Goal: Task Accomplishment & Management: Use online tool/utility

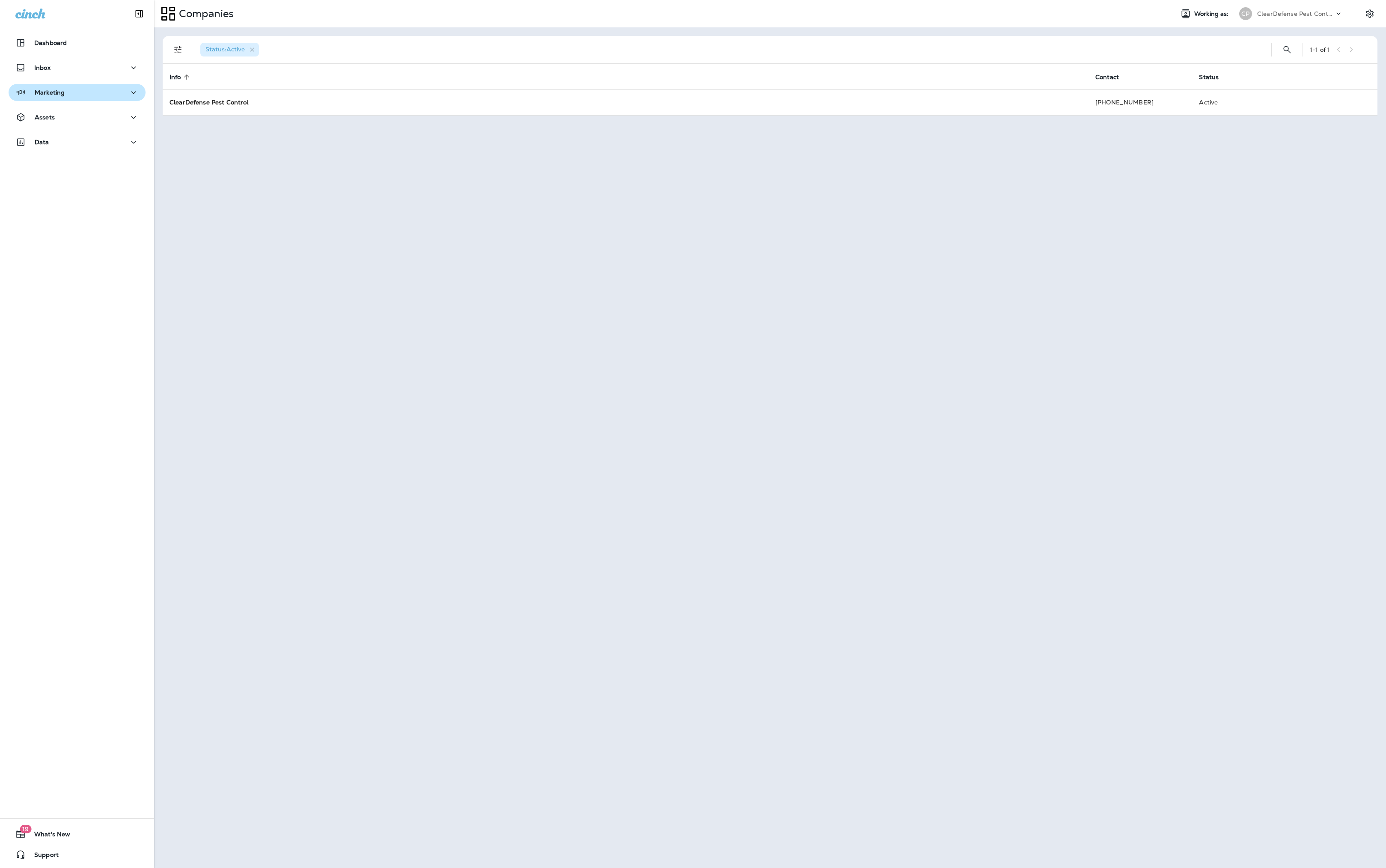
click at [87, 92] on div "Marketing" at bounding box center [77, 92] width 123 height 11
click at [87, 182] on div "Assets" at bounding box center [77, 184] width 123 height 11
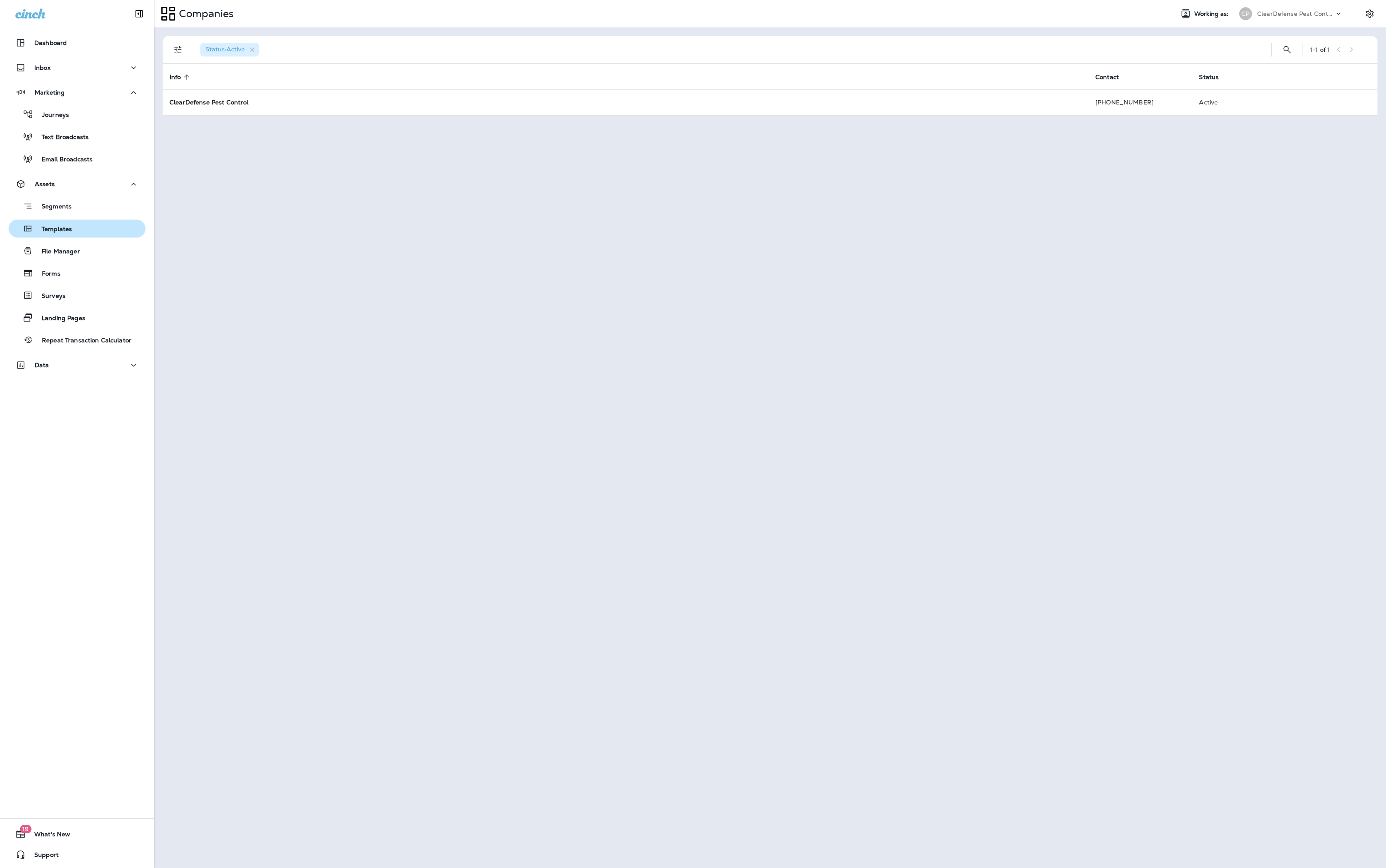
click at [90, 232] on div "Templates" at bounding box center [77, 229] width 130 height 13
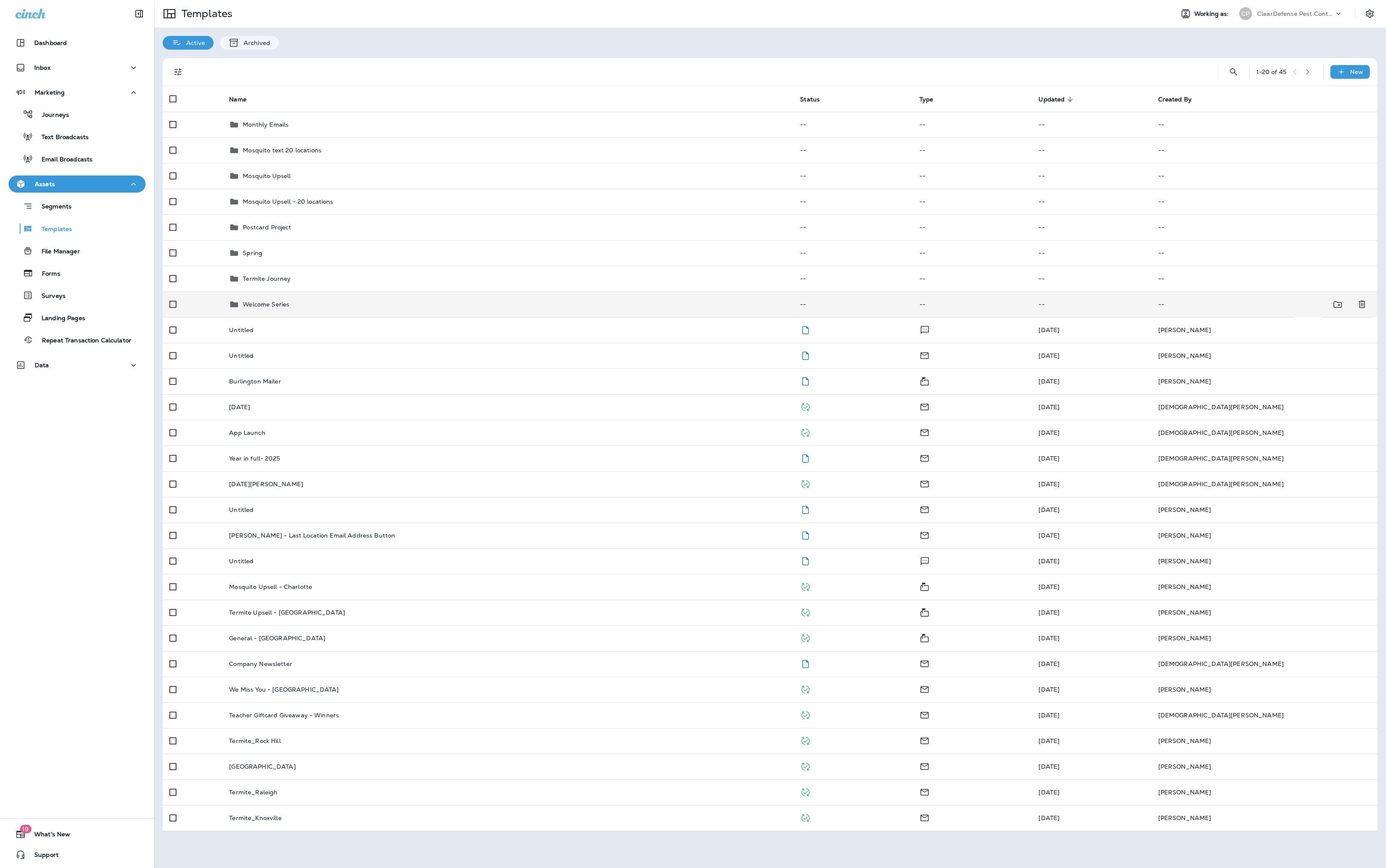
click at [271, 308] on p "Welcome Series" at bounding box center [266, 304] width 46 height 7
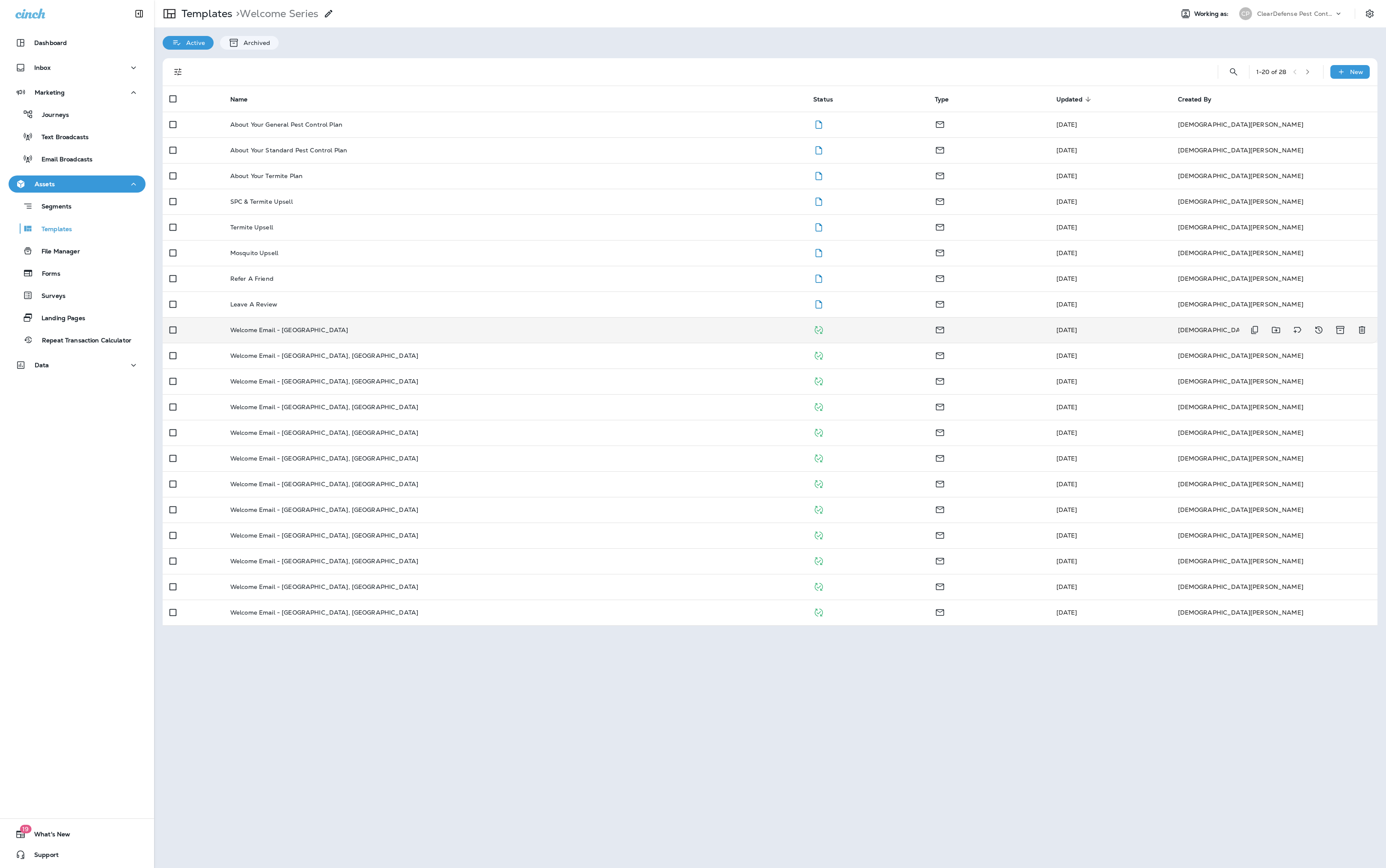
click at [312, 334] on p "Welcome Email - [GEOGRAPHIC_DATA]" at bounding box center [290, 330] width 118 height 7
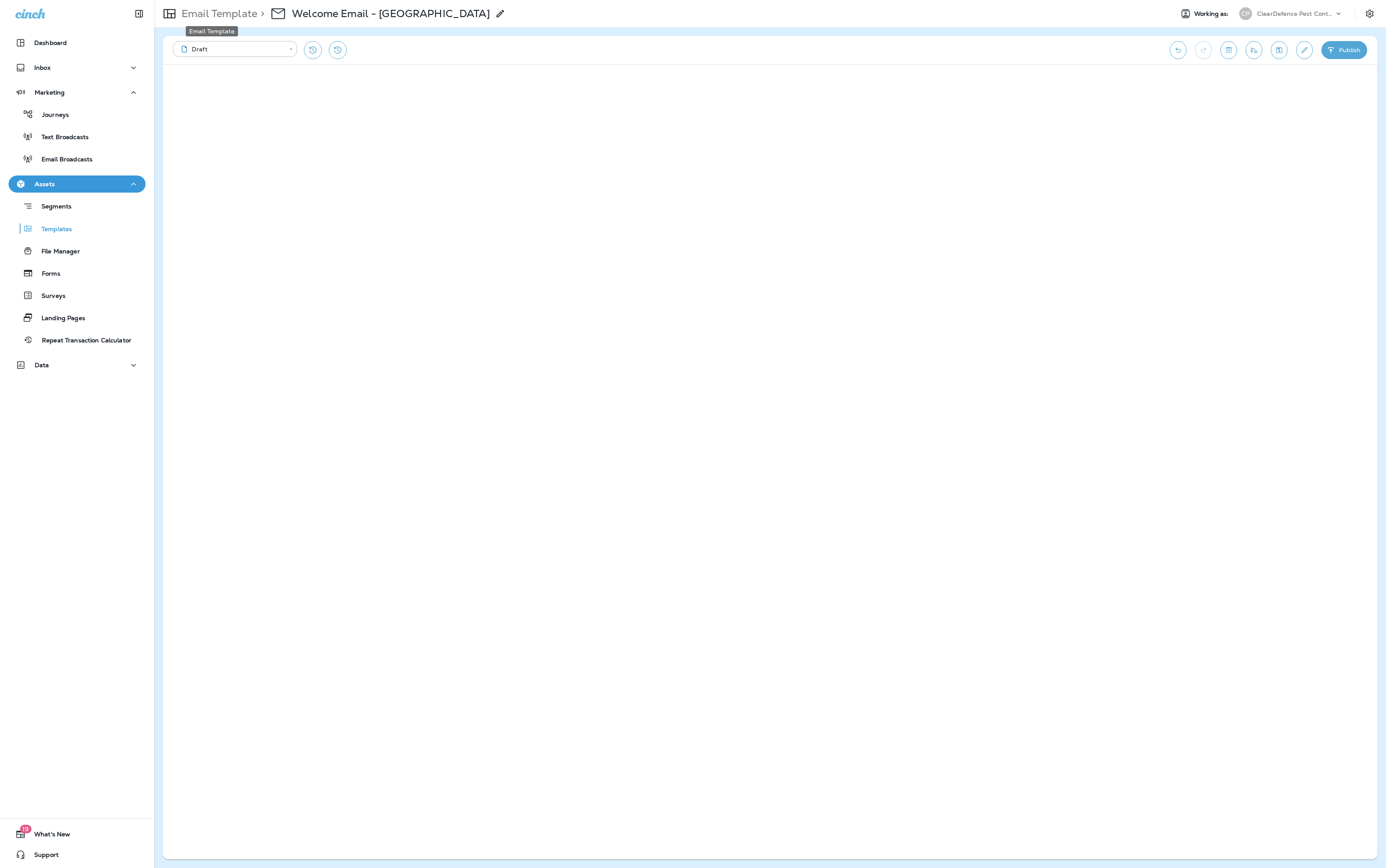
click at [215, 14] on p "Email Template" at bounding box center [217, 14] width 79 height 13
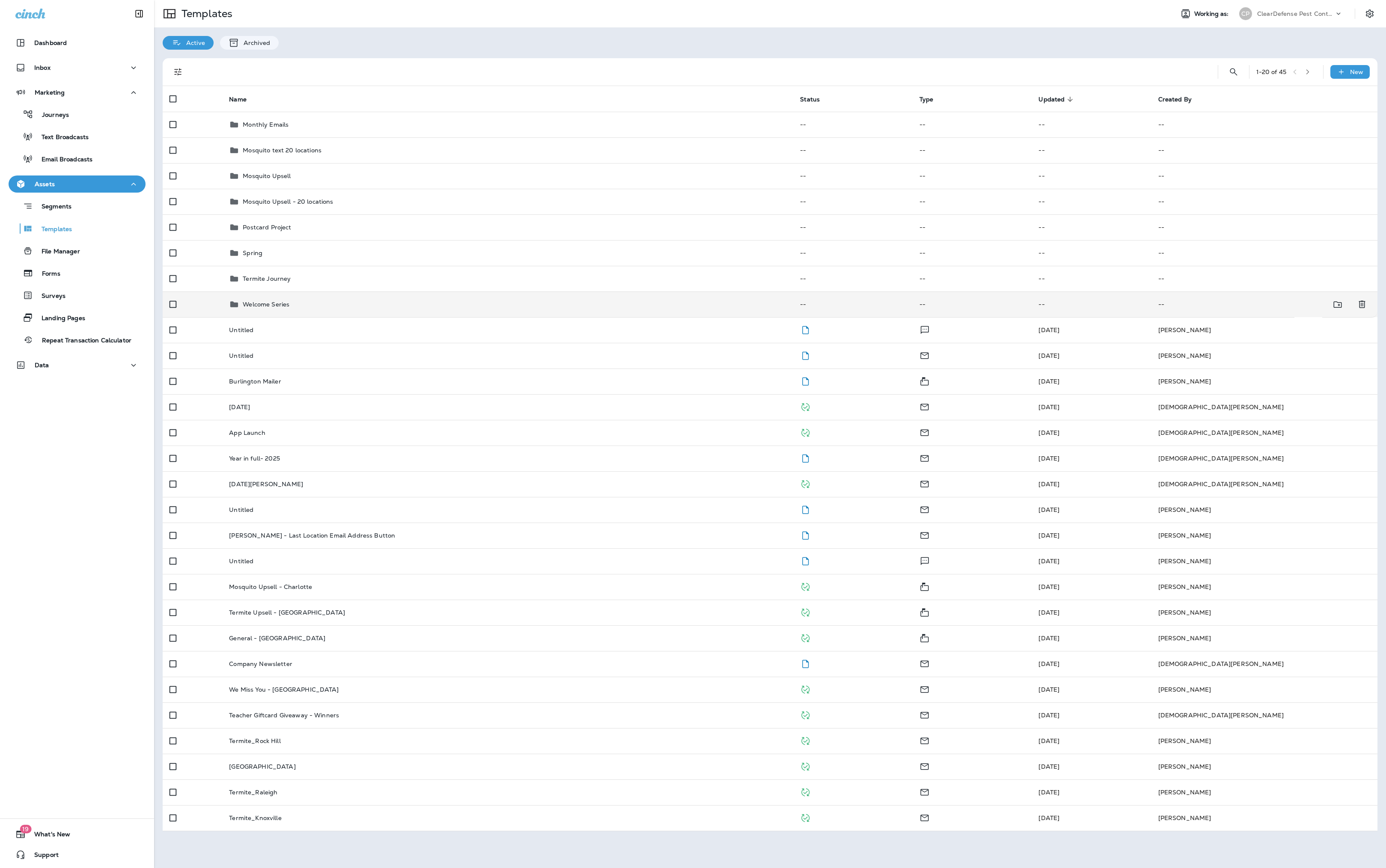
click at [305, 310] on div "Welcome Series" at bounding box center [508, 304] width 557 height 10
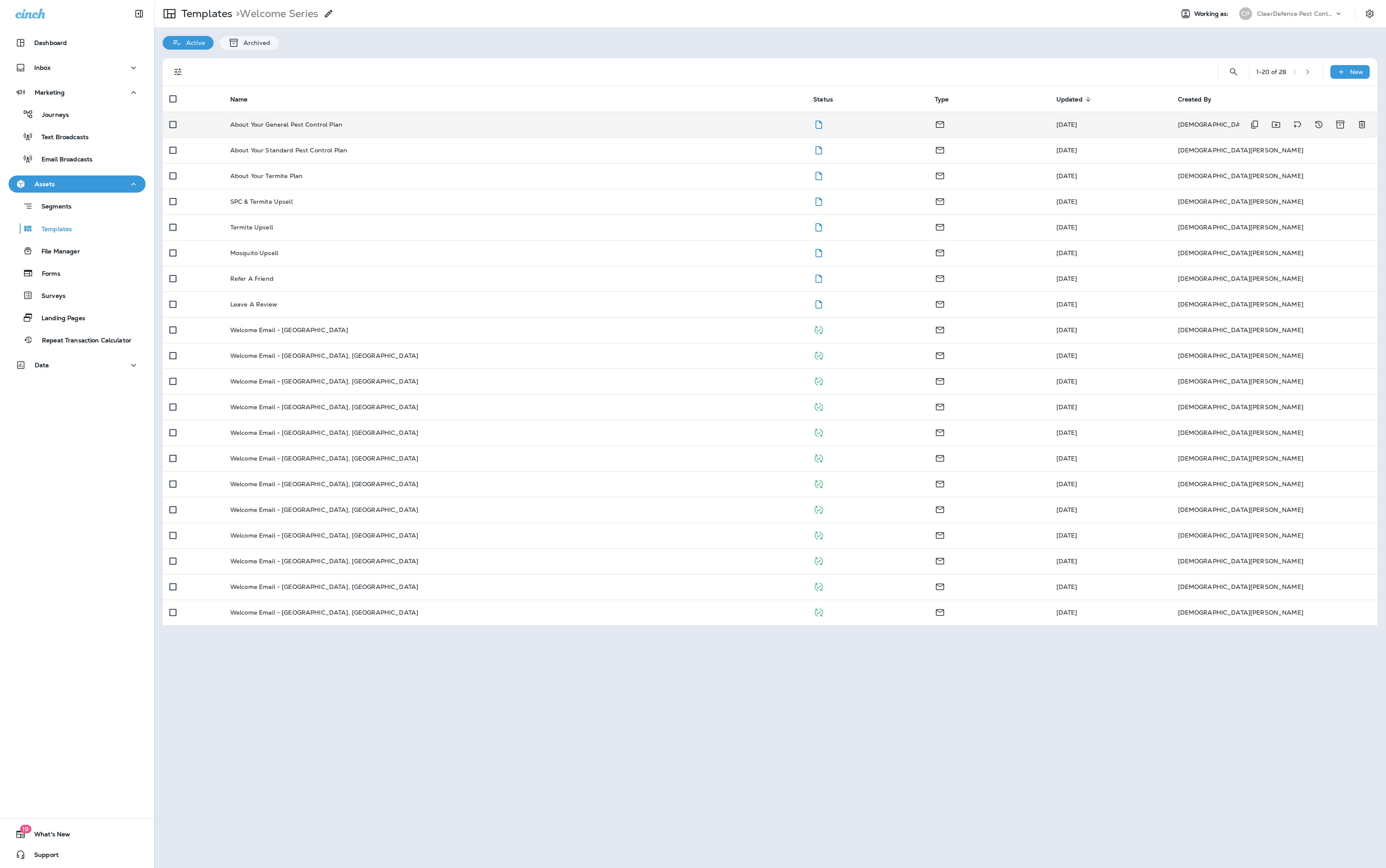
click at [342, 125] on p "About Your General Pest Control Plan" at bounding box center [286, 124] width 112 height 7
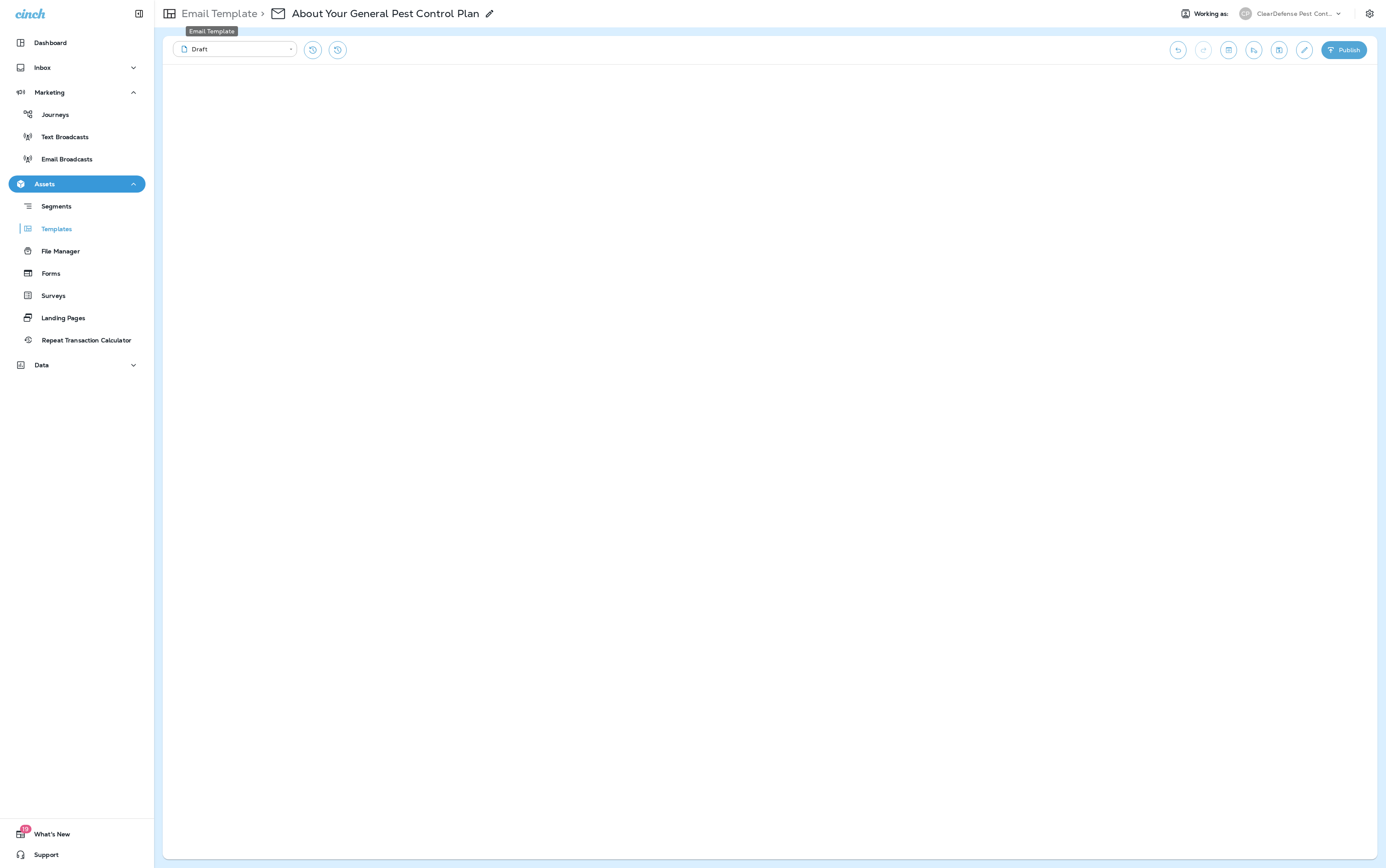
click at [212, 14] on p "Email Template" at bounding box center [217, 14] width 79 height 13
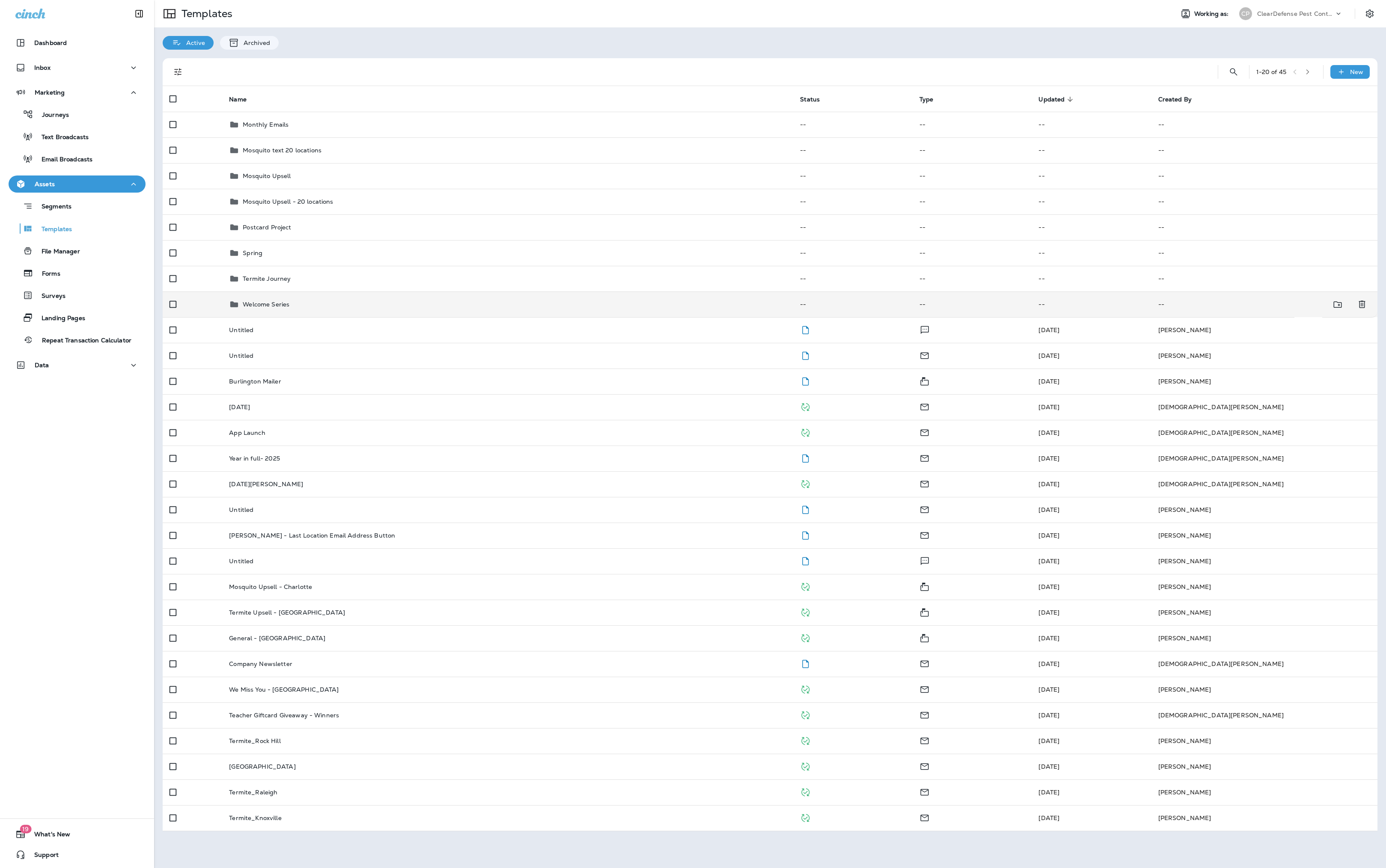
click at [290, 308] on p "Welcome Series" at bounding box center [266, 304] width 46 height 7
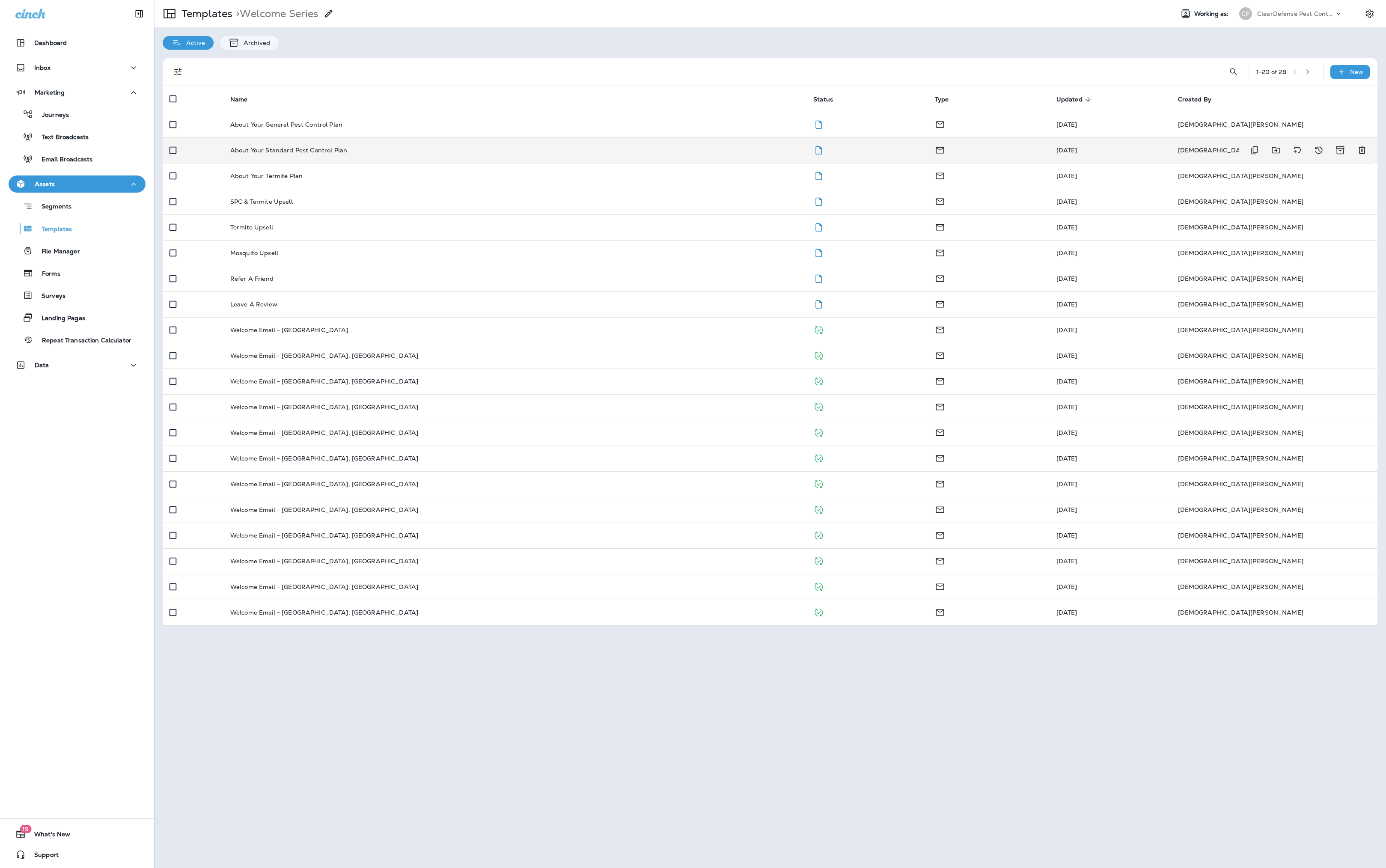
click at [323, 149] on p "About Your Standard Pest Control Plan" at bounding box center [289, 150] width 117 height 7
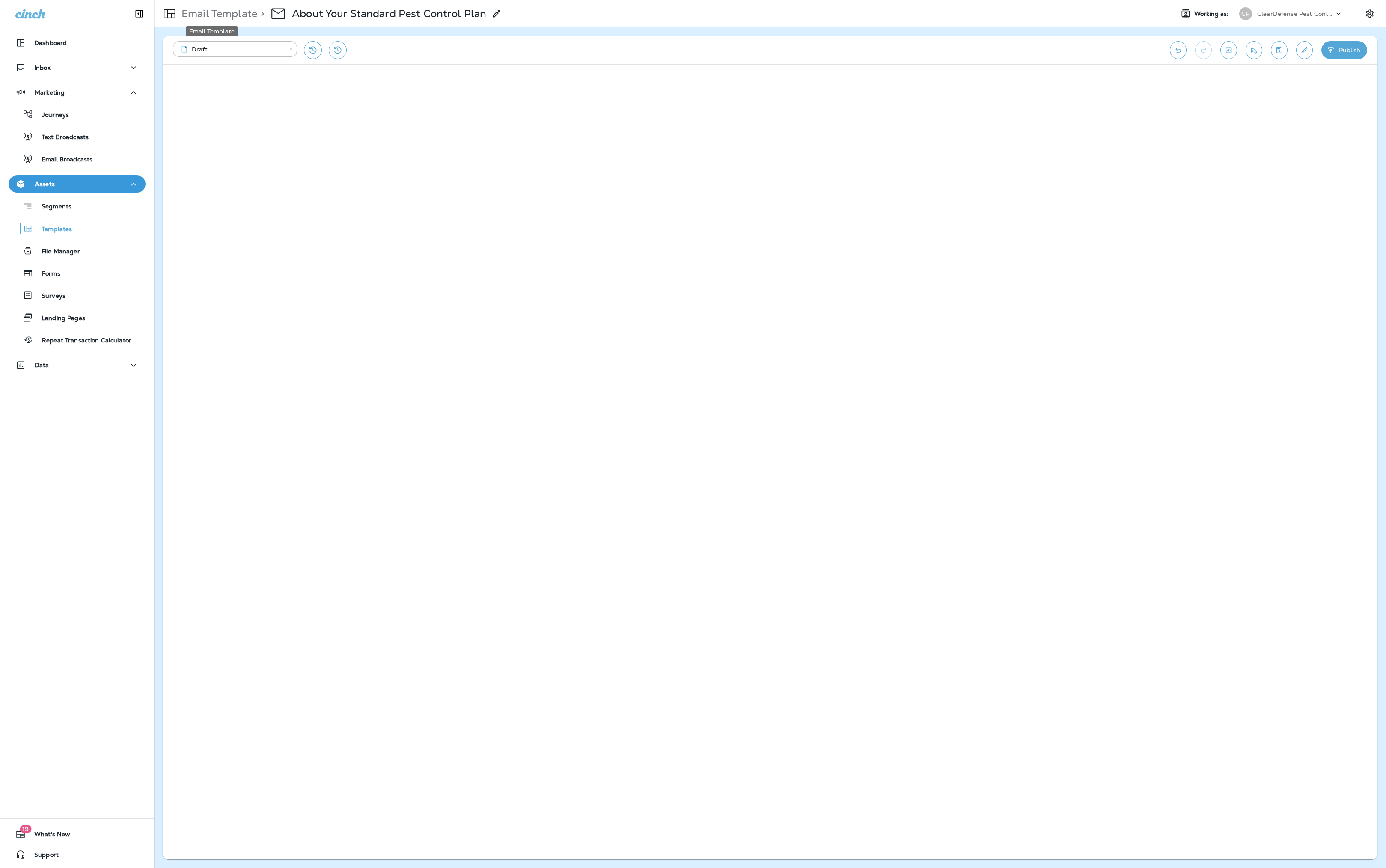
click at [210, 21] on div "Email Template" at bounding box center [212, 28] width 54 height 17
click at [210, 12] on p "Email Template" at bounding box center [217, 14] width 79 height 13
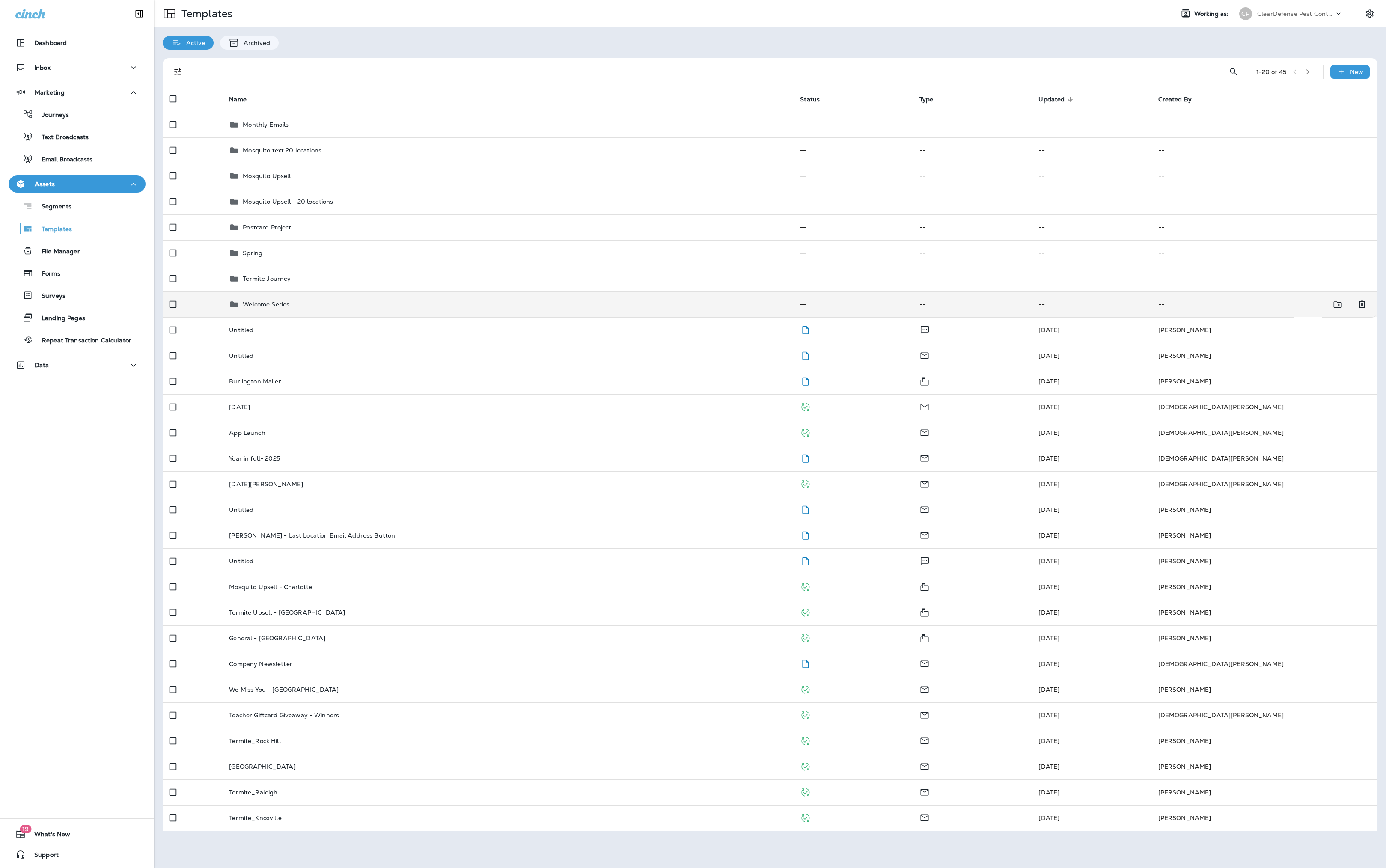
click at [265, 317] on td "Welcome Series" at bounding box center [508, 304] width 571 height 26
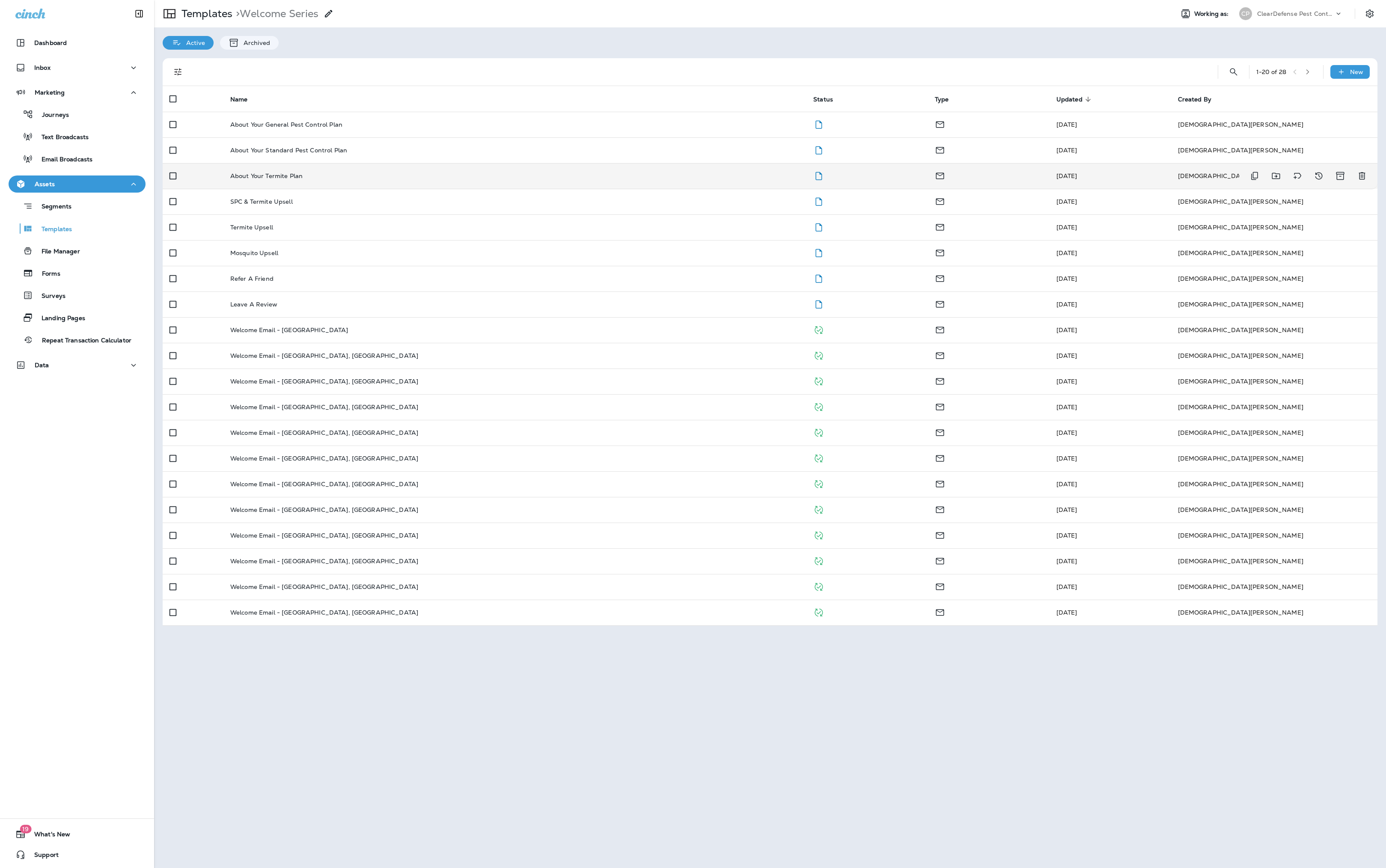
click at [276, 179] on p "About Your Termite Plan" at bounding box center [266, 176] width 72 height 7
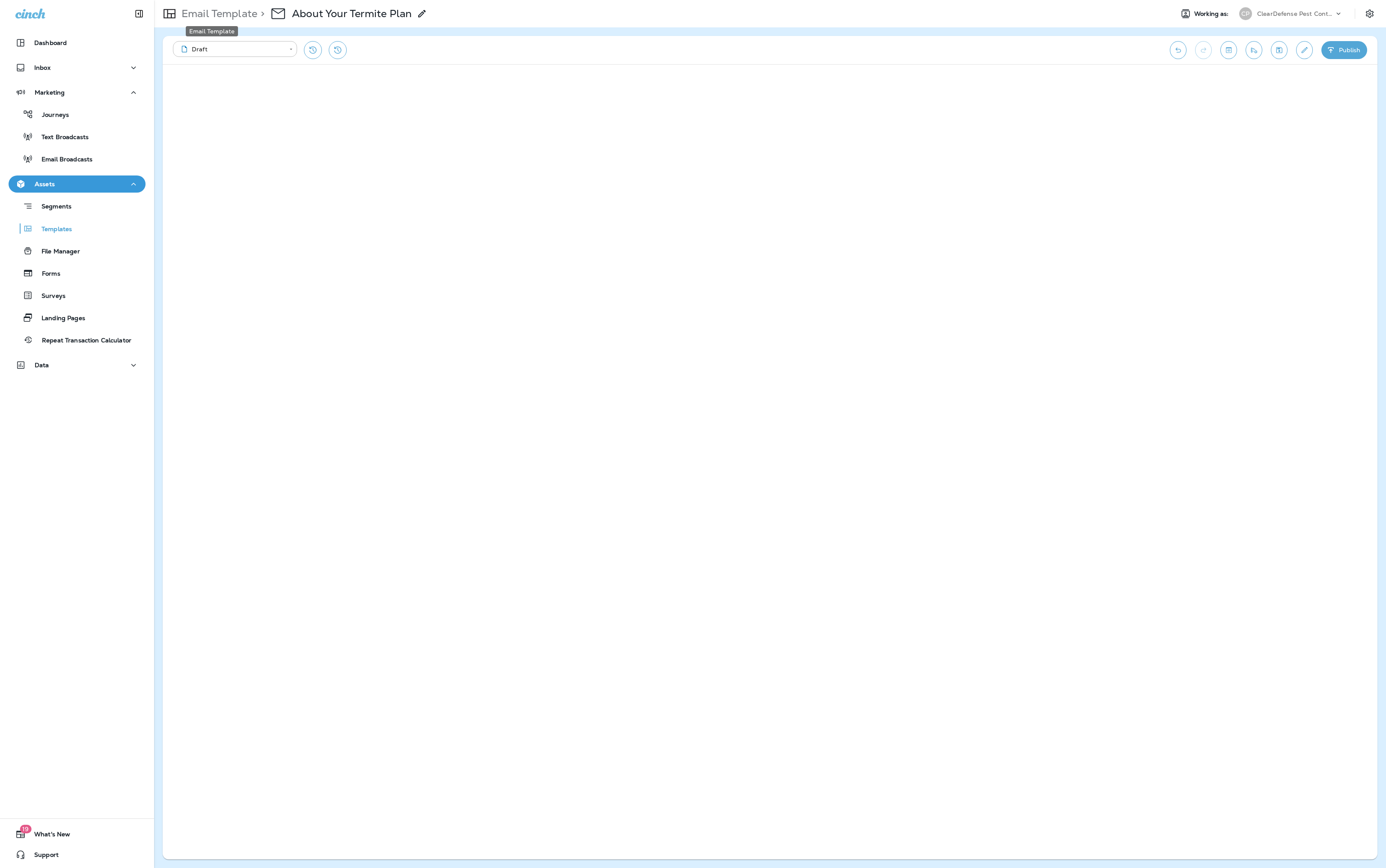
click at [210, 12] on p "Email Template" at bounding box center [217, 14] width 79 height 13
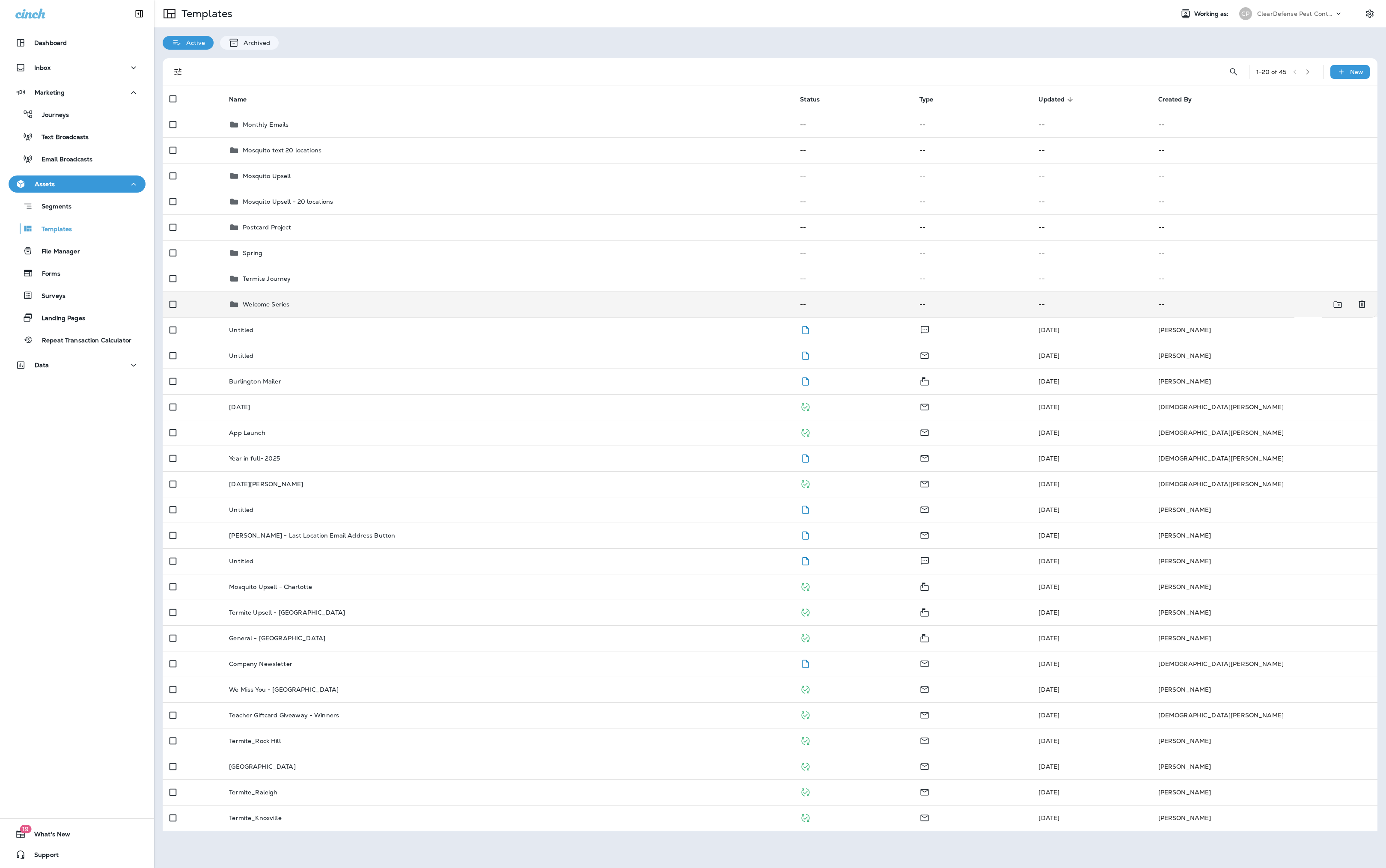
click at [309, 310] on div "Welcome Series" at bounding box center [508, 304] width 557 height 10
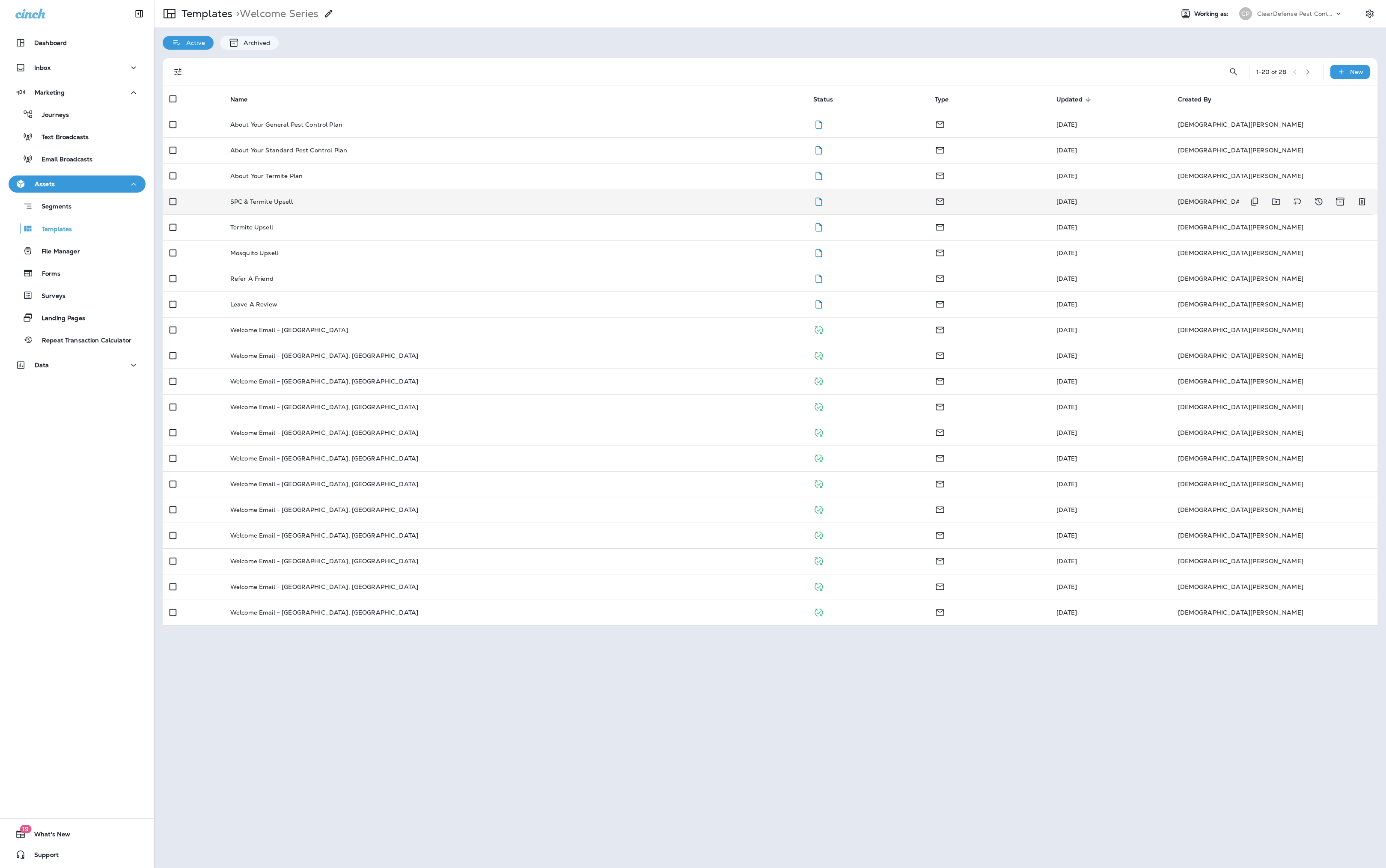
click at [291, 205] on p "SPC & Termite Upsell" at bounding box center [261, 201] width 62 height 7
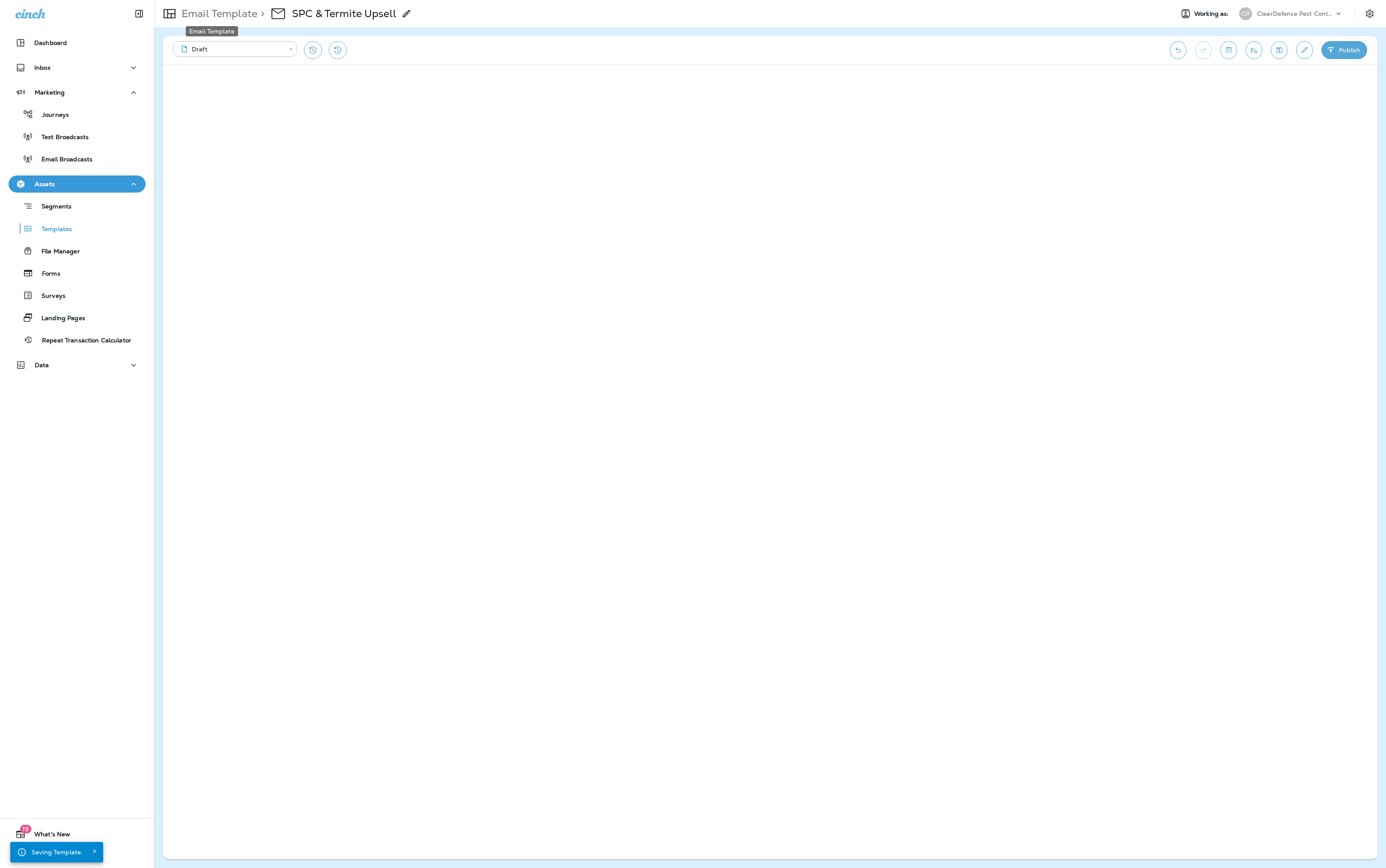
click at [215, 18] on p "Email Template" at bounding box center [217, 14] width 79 height 13
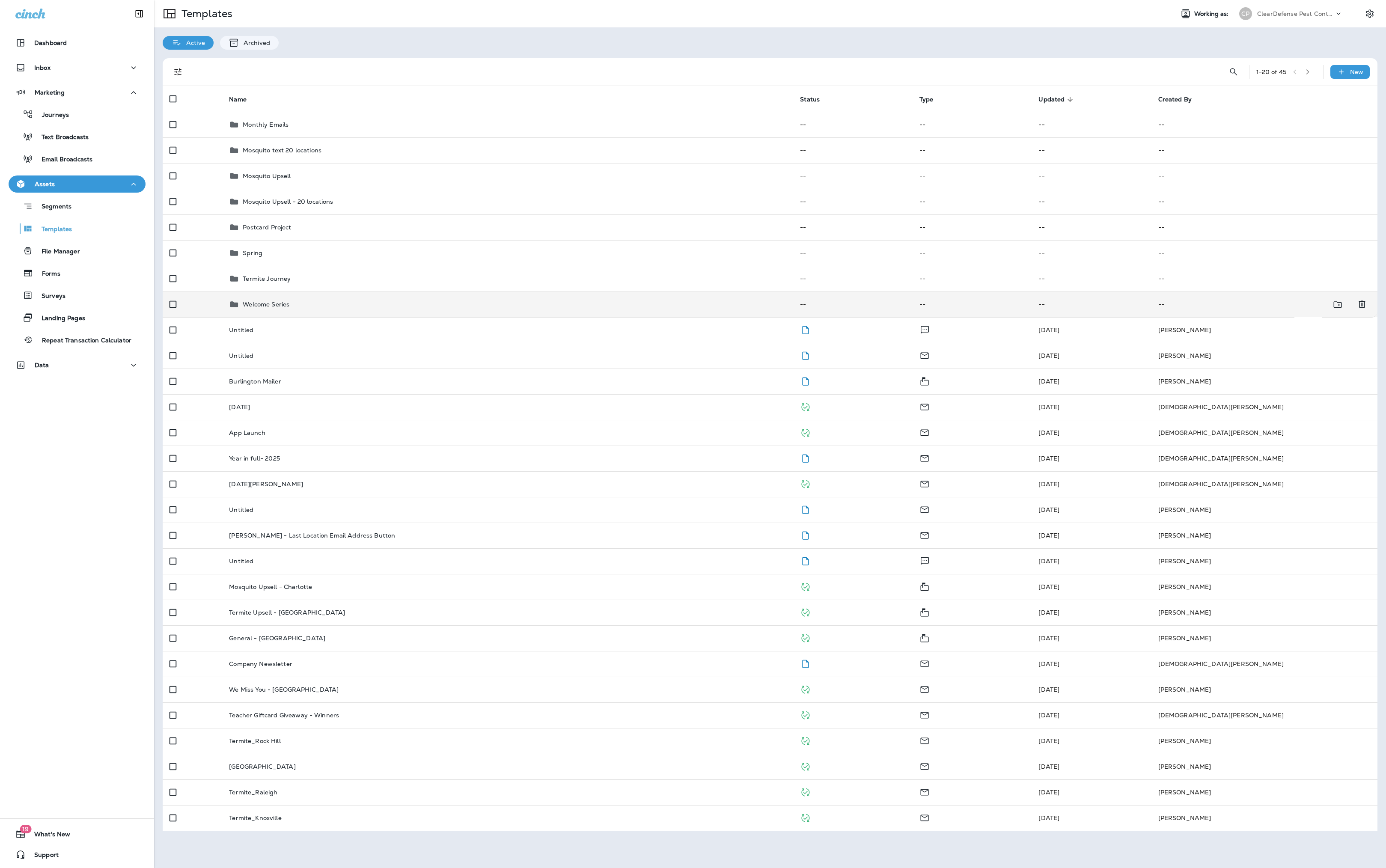
click at [279, 308] on p "Welcome Series" at bounding box center [266, 304] width 46 height 7
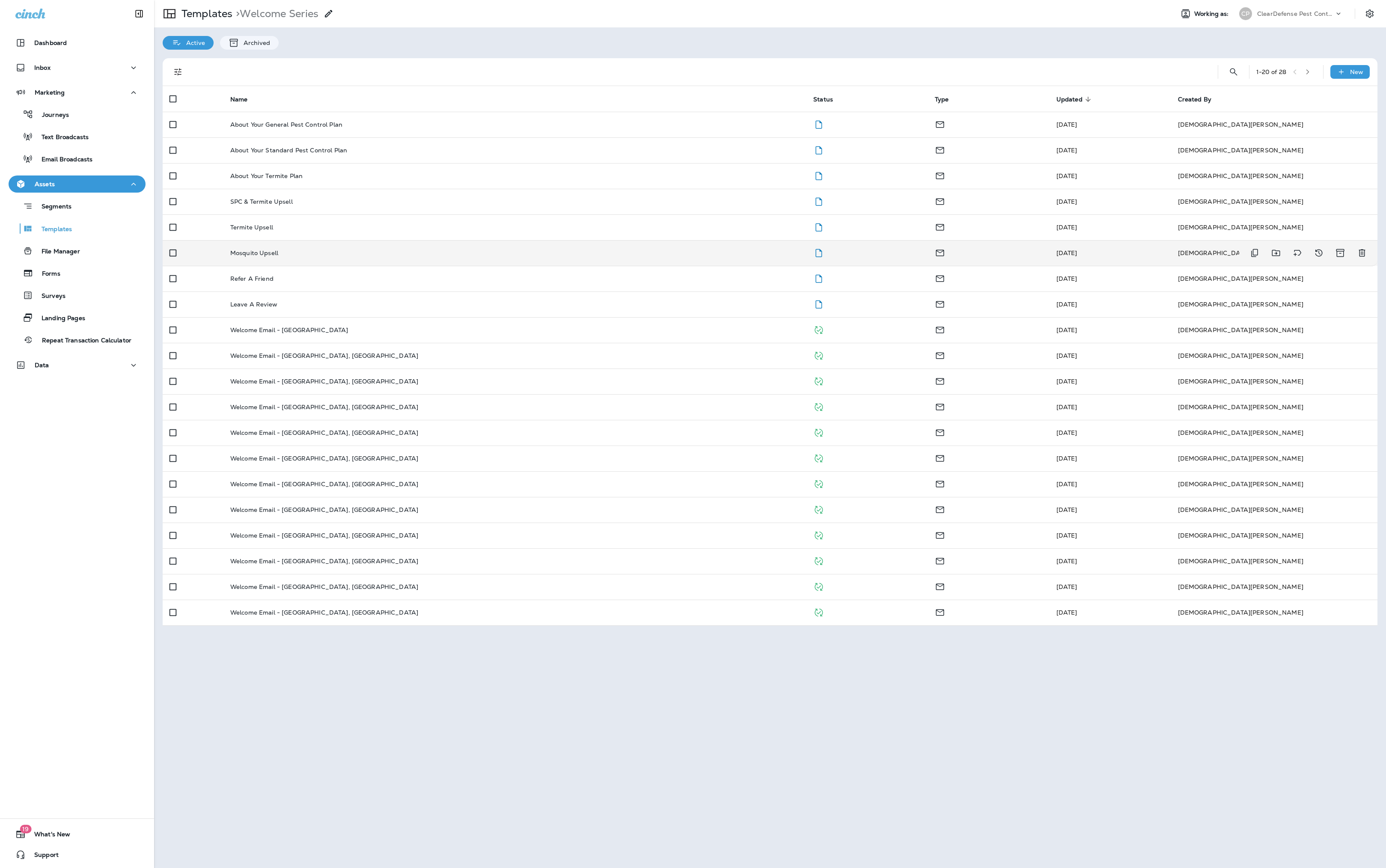
click at [278, 256] on p "Mosquito Upsell" at bounding box center [254, 252] width 48 height 7
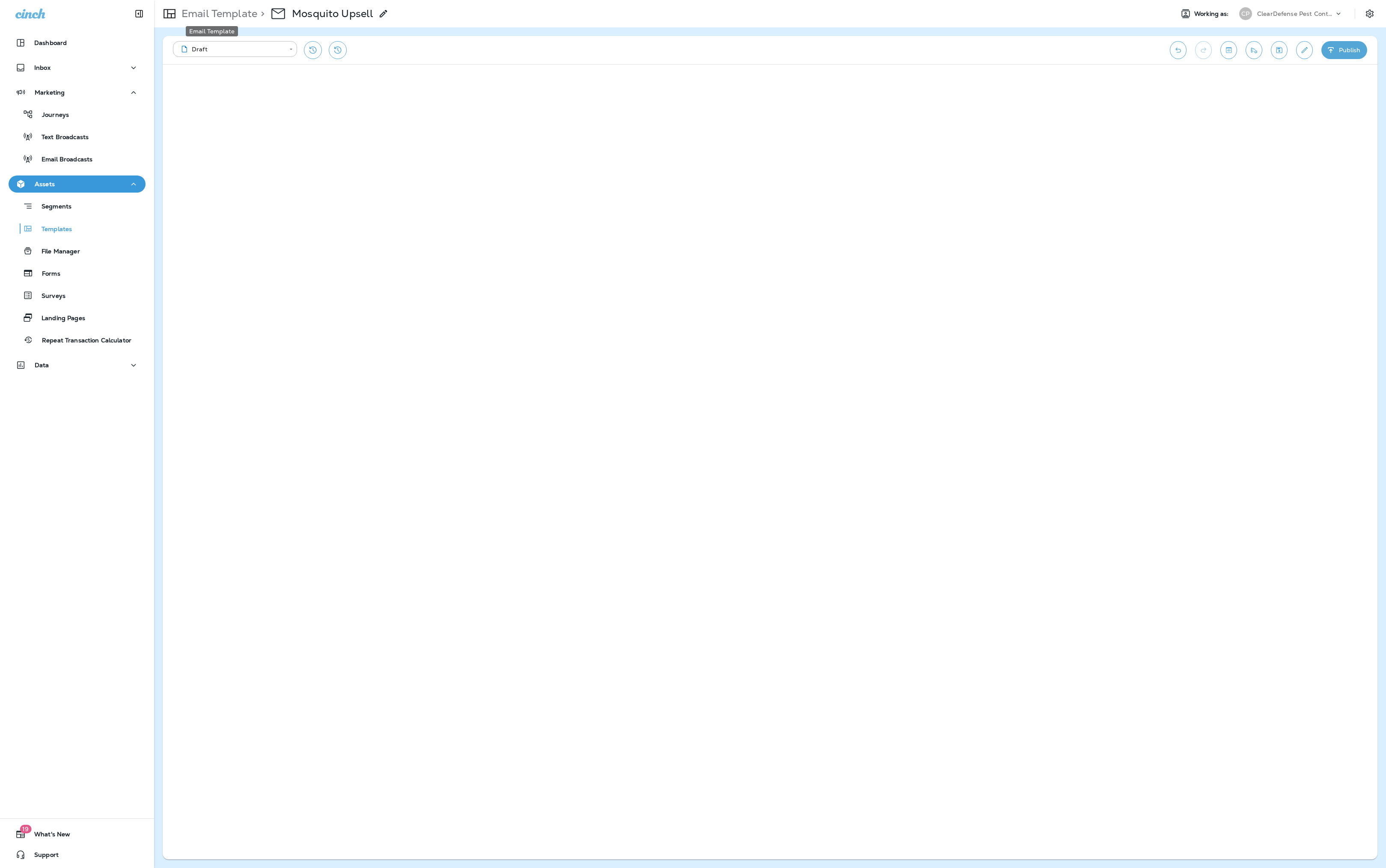
click at [202, 9] on p "Email Template" at bounding box center [217, 14] width 79 height 13
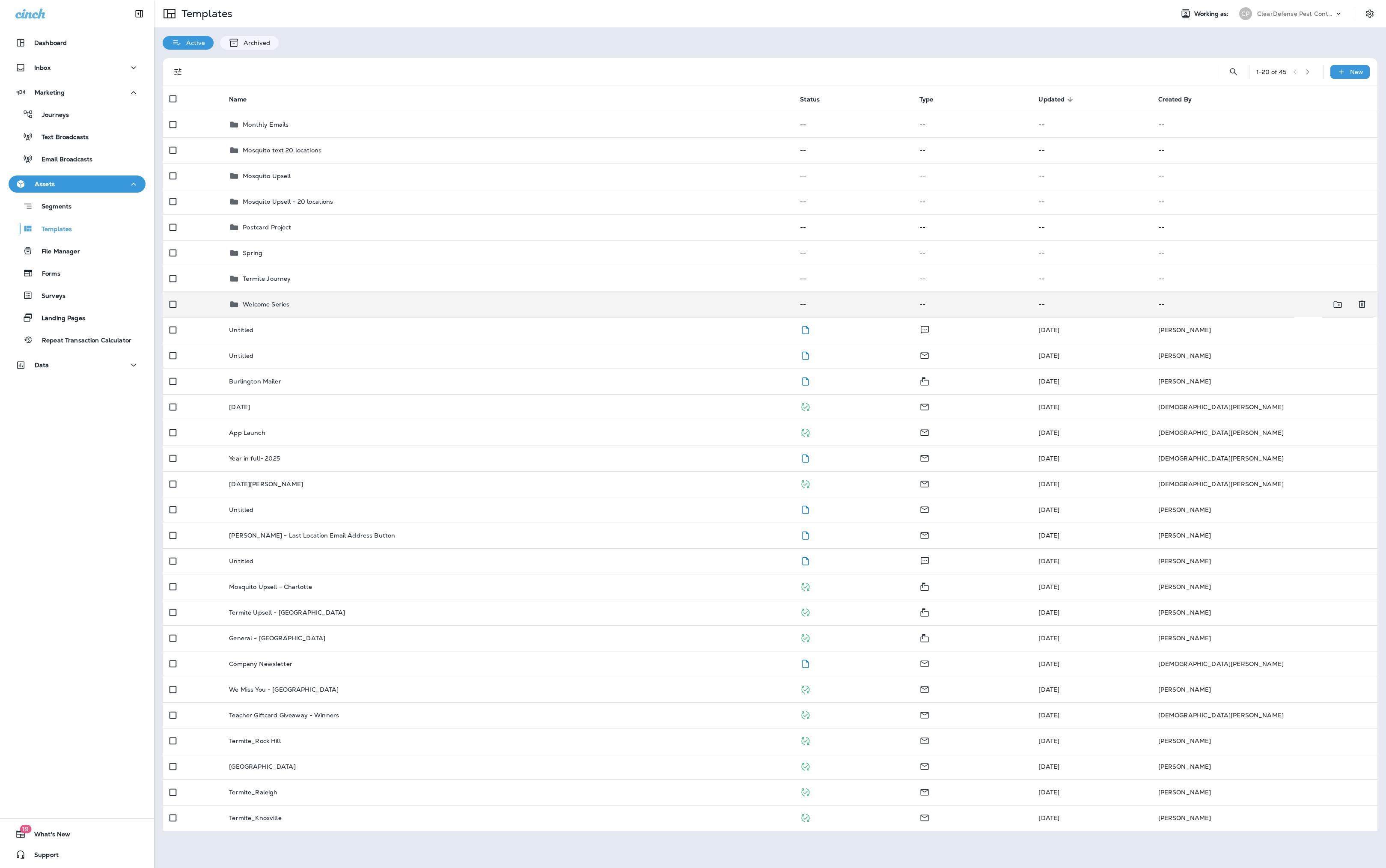
click at [290, 308] on p "Welcome Series" at bounding box center [266, 304] width 46 height 7
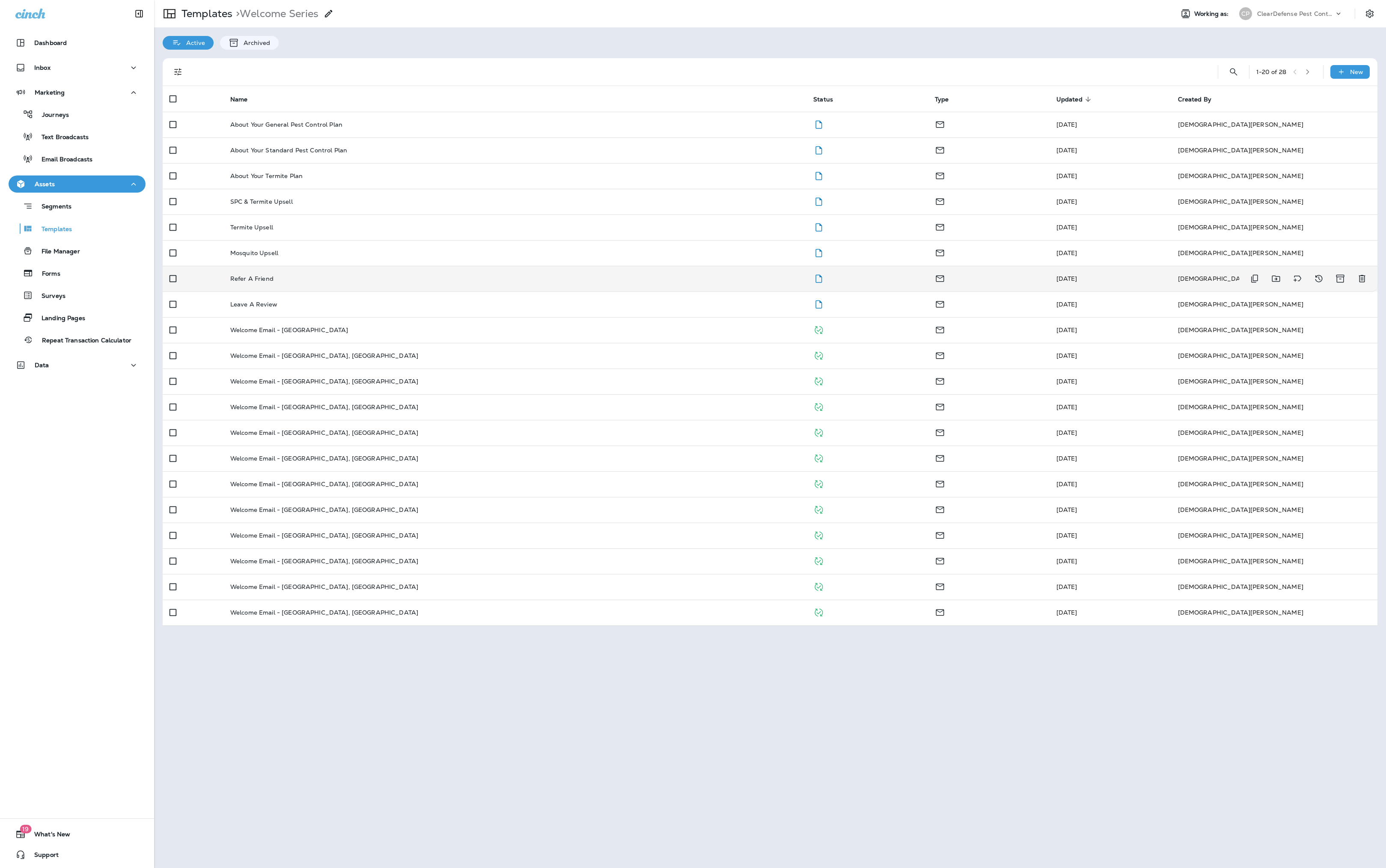
click at [312, 282] on div "Refer A Friend" at bounding box center [515, 278] width 569 height 7
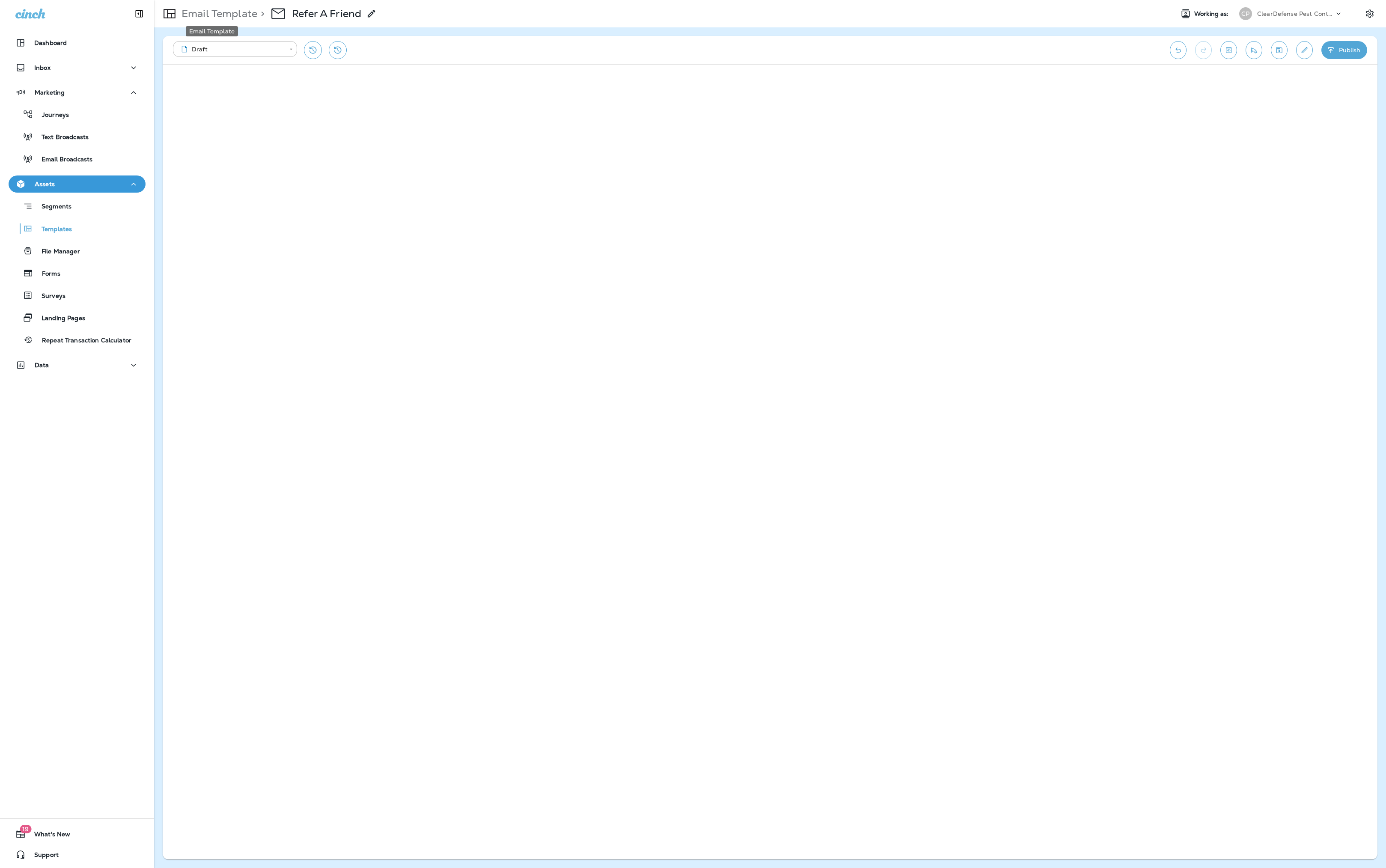
click at [219, 12] on p "Email Template" at bounding box center [217, 14] width 79 height 13
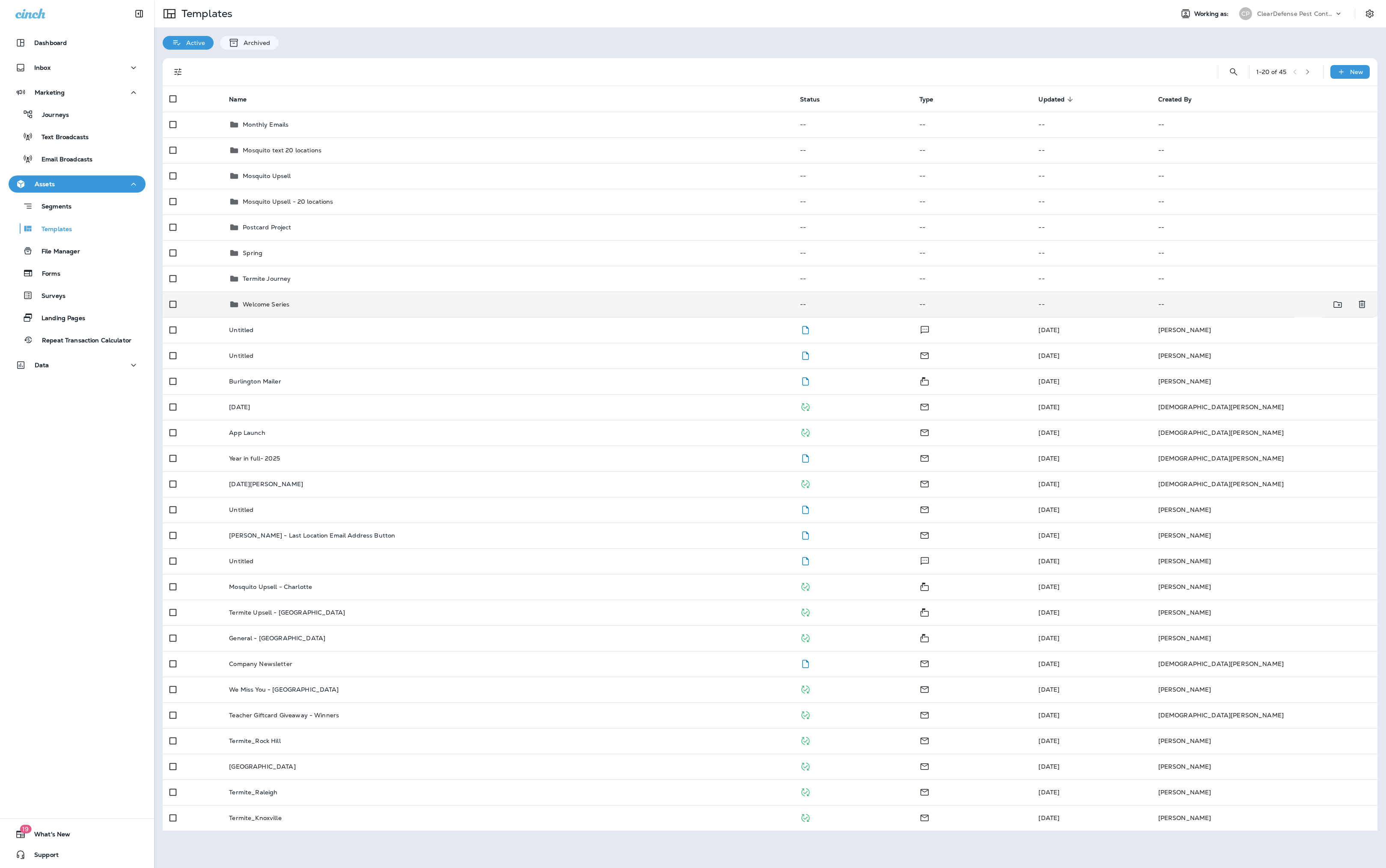
click at [290, 308] on p "Welcome Series" at bounding box center [266, 304] width 46 height 7
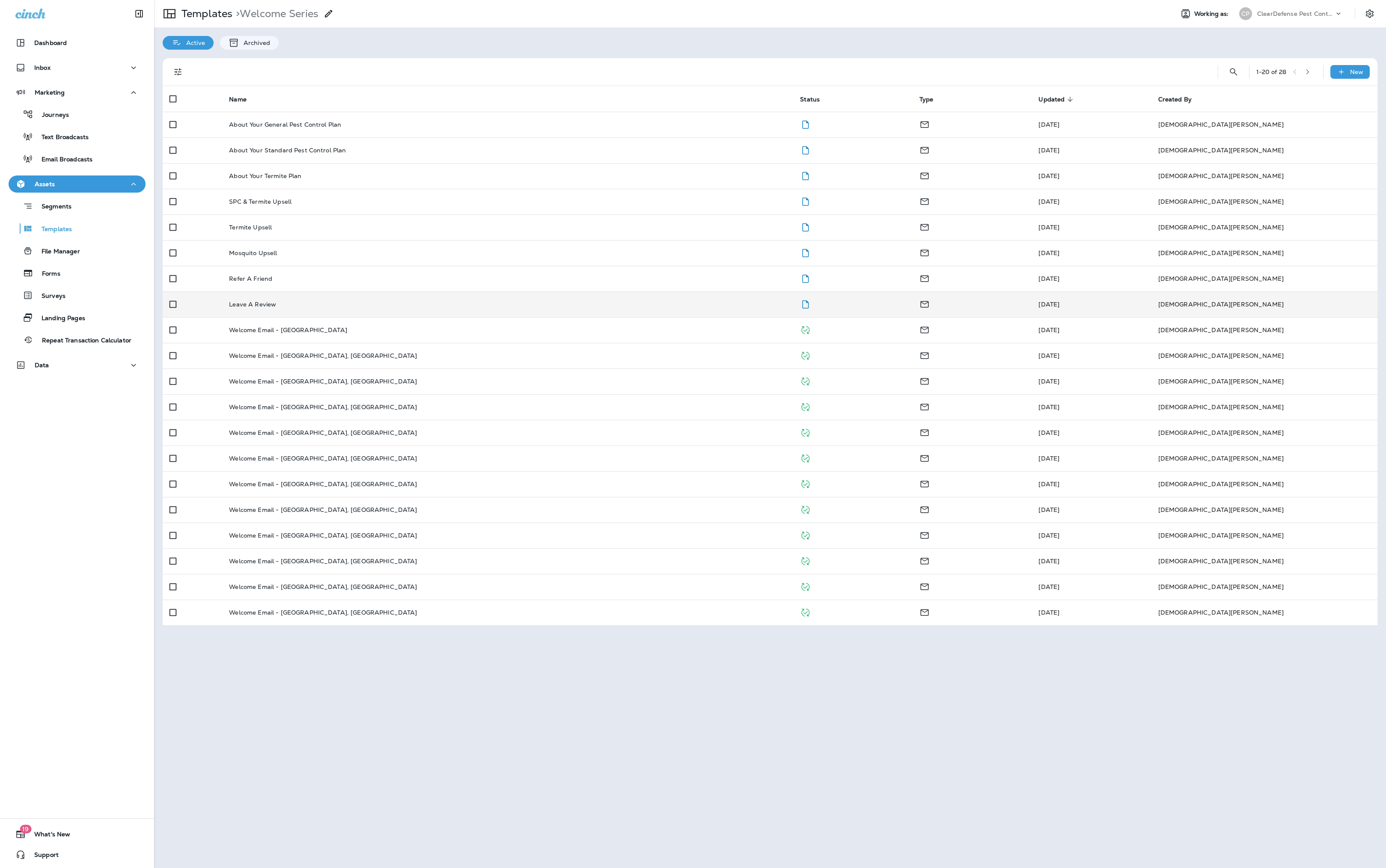
click at [276, 308] on p "Leave A Review" at bounding box center [253, 304] width 47 height 7
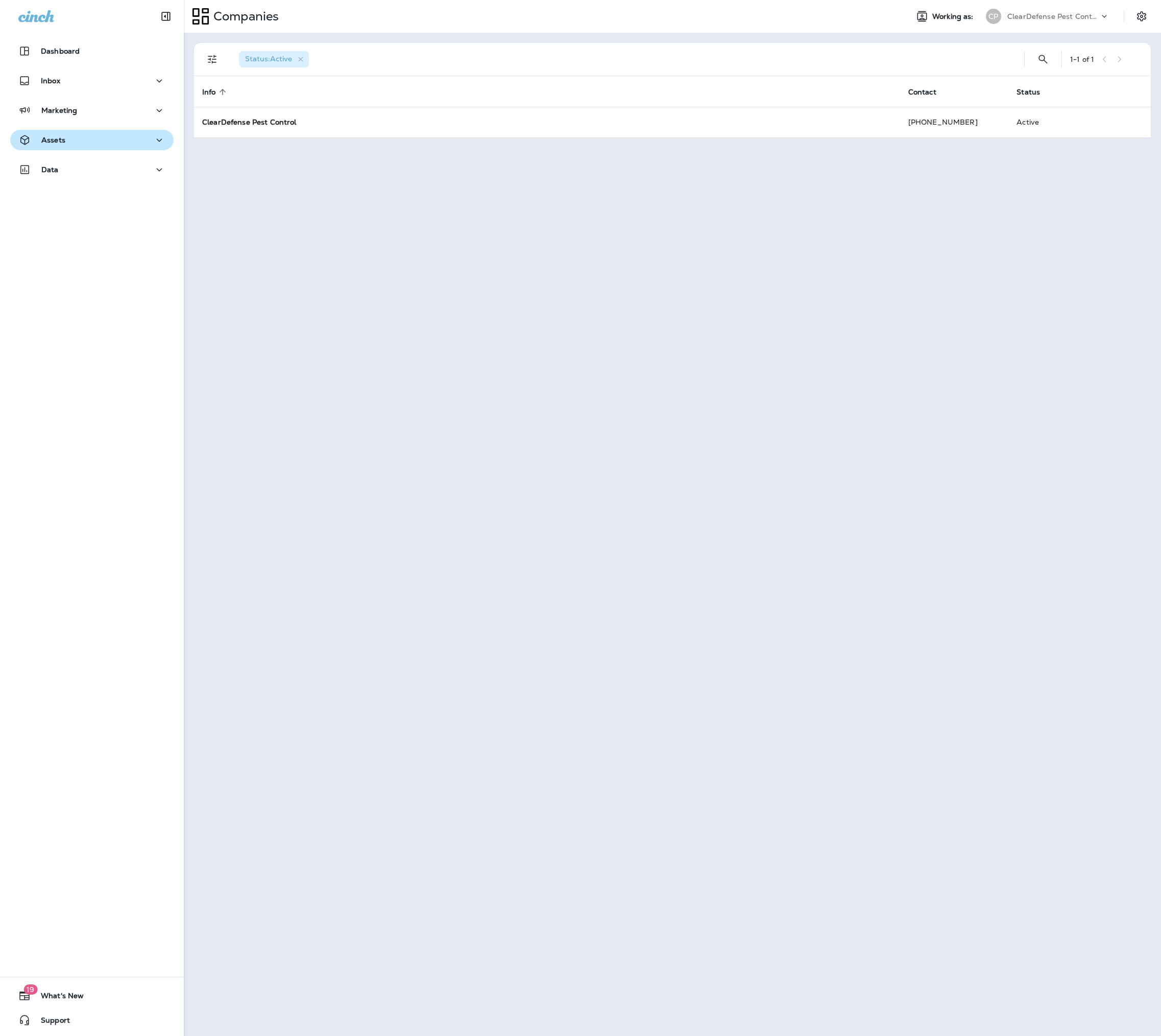
click at [89, 134] on div "Assets" at bounding box center [92, 140] width 147 height 13
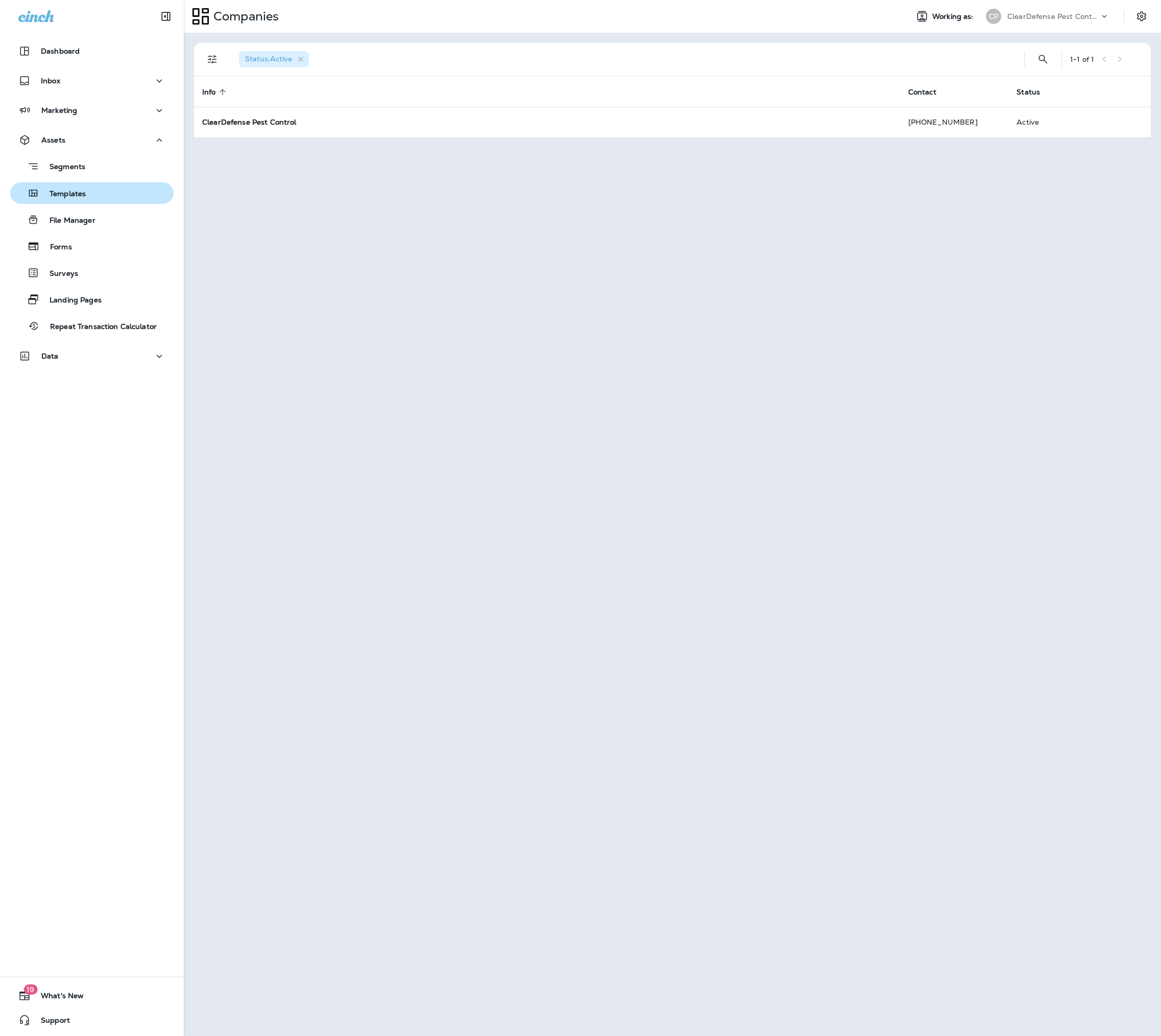
click at [85, 193] on p "Templates" at bounding box center [62, 194] width 46 height 10
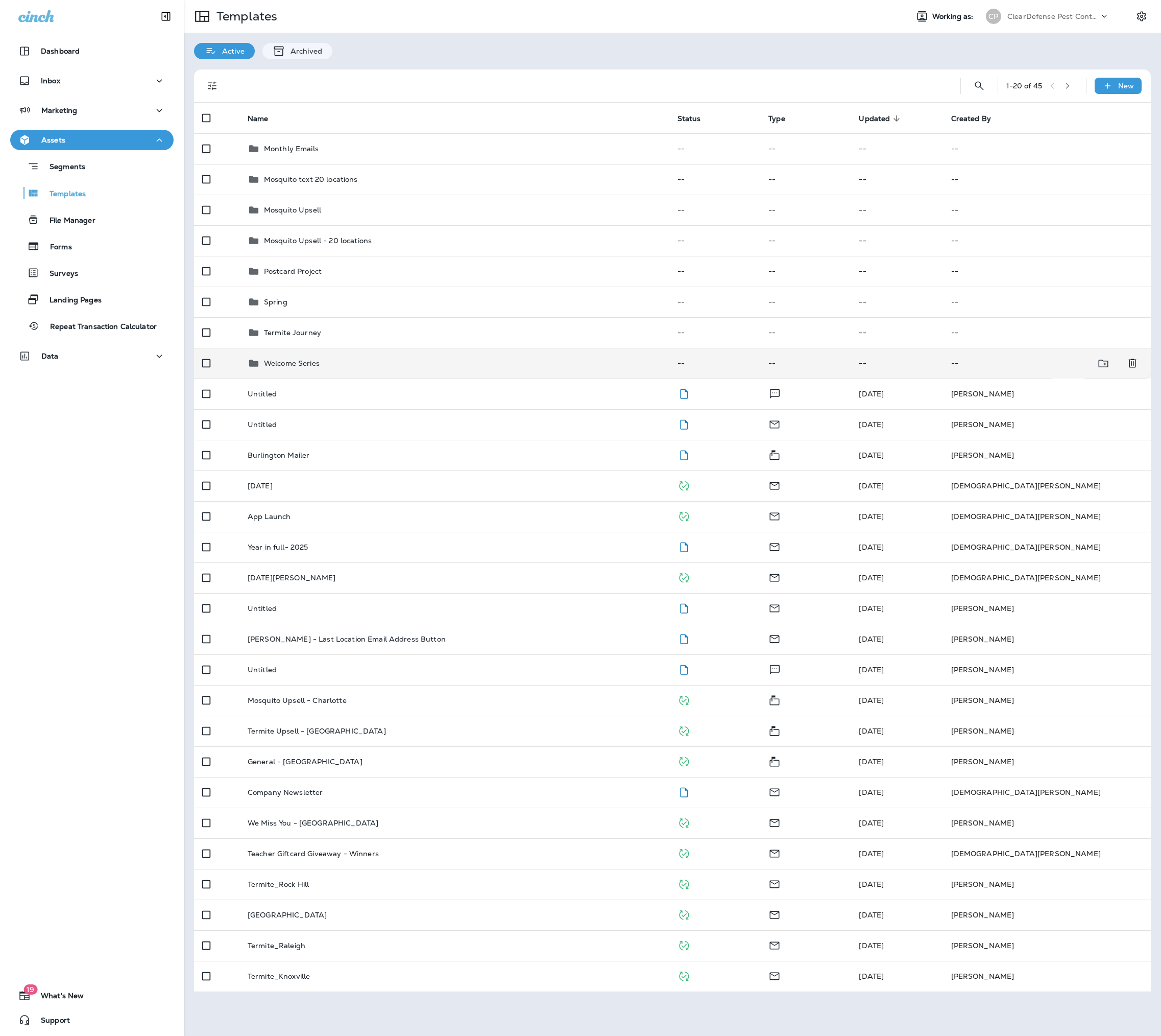
click at [319, 372] on td "Welcome Series" at bounding box center [455, 363] width 430 height 31
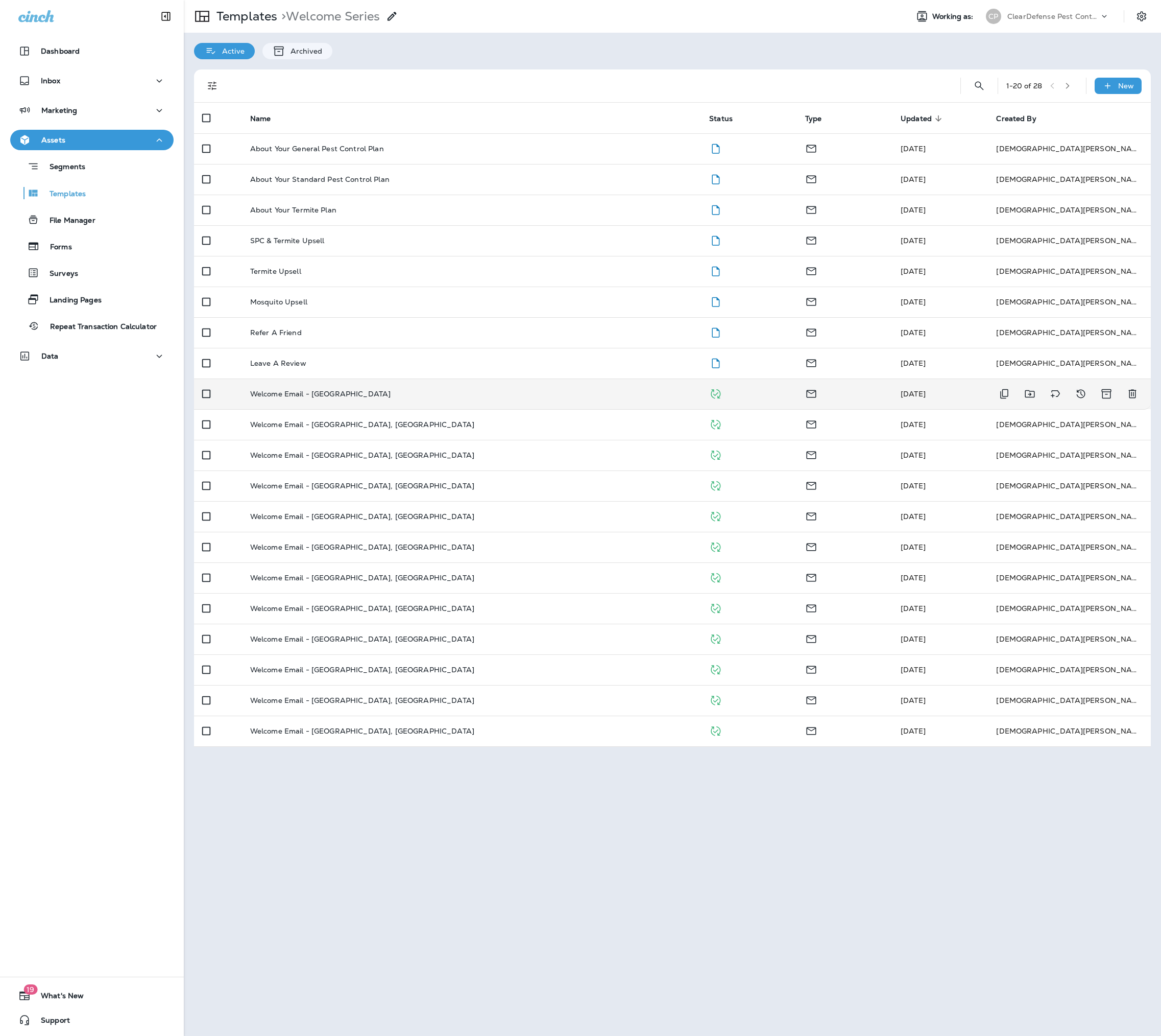
click at [352, 398] on p "Welcome Email - [GEOGRAPHIC_DATA]" at bounding box center [321, 394] width 141 height 8
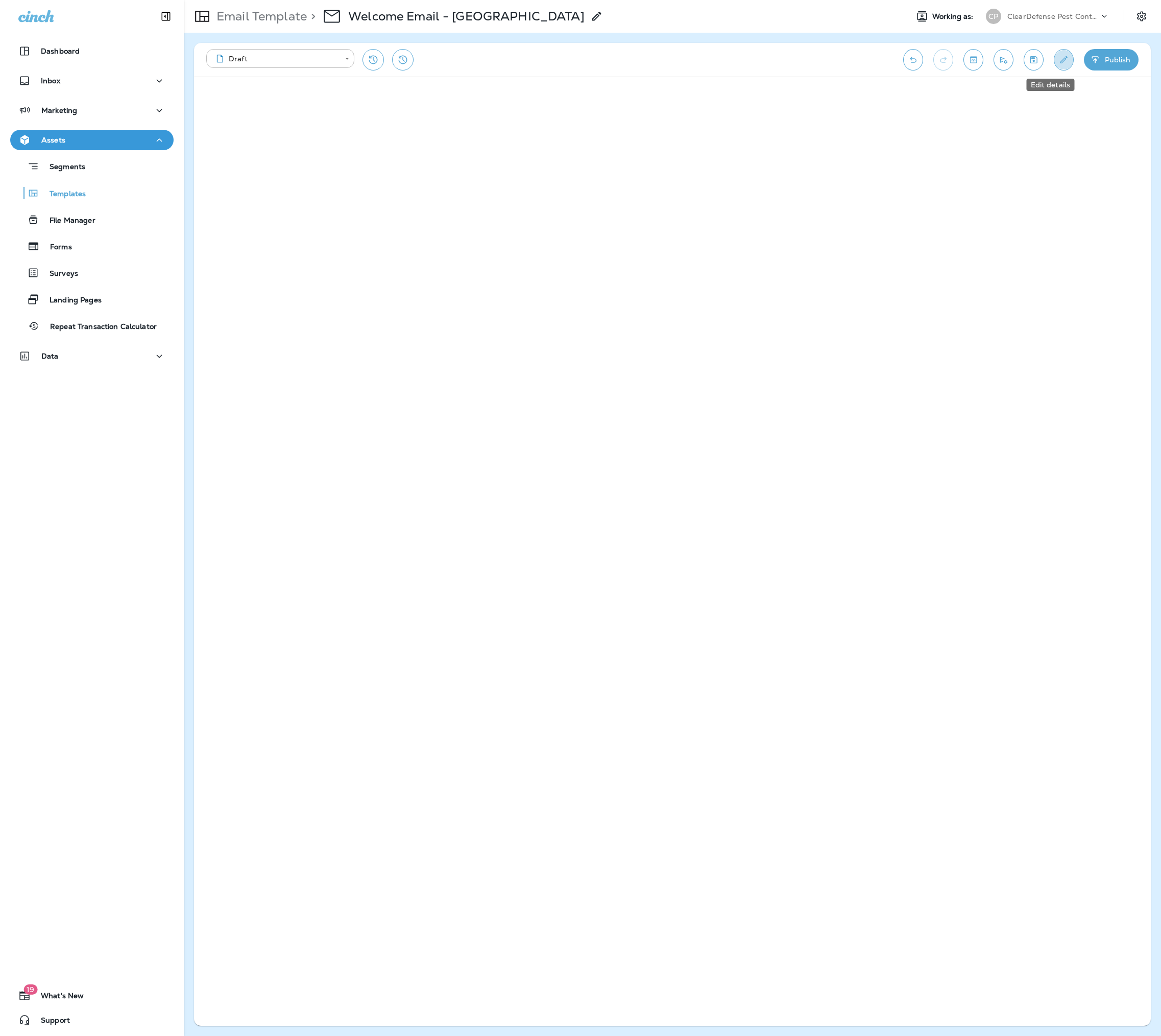
click at [1061, 60] on icon "Edit details" at bounding box center [1064, 60] width 7 height 7
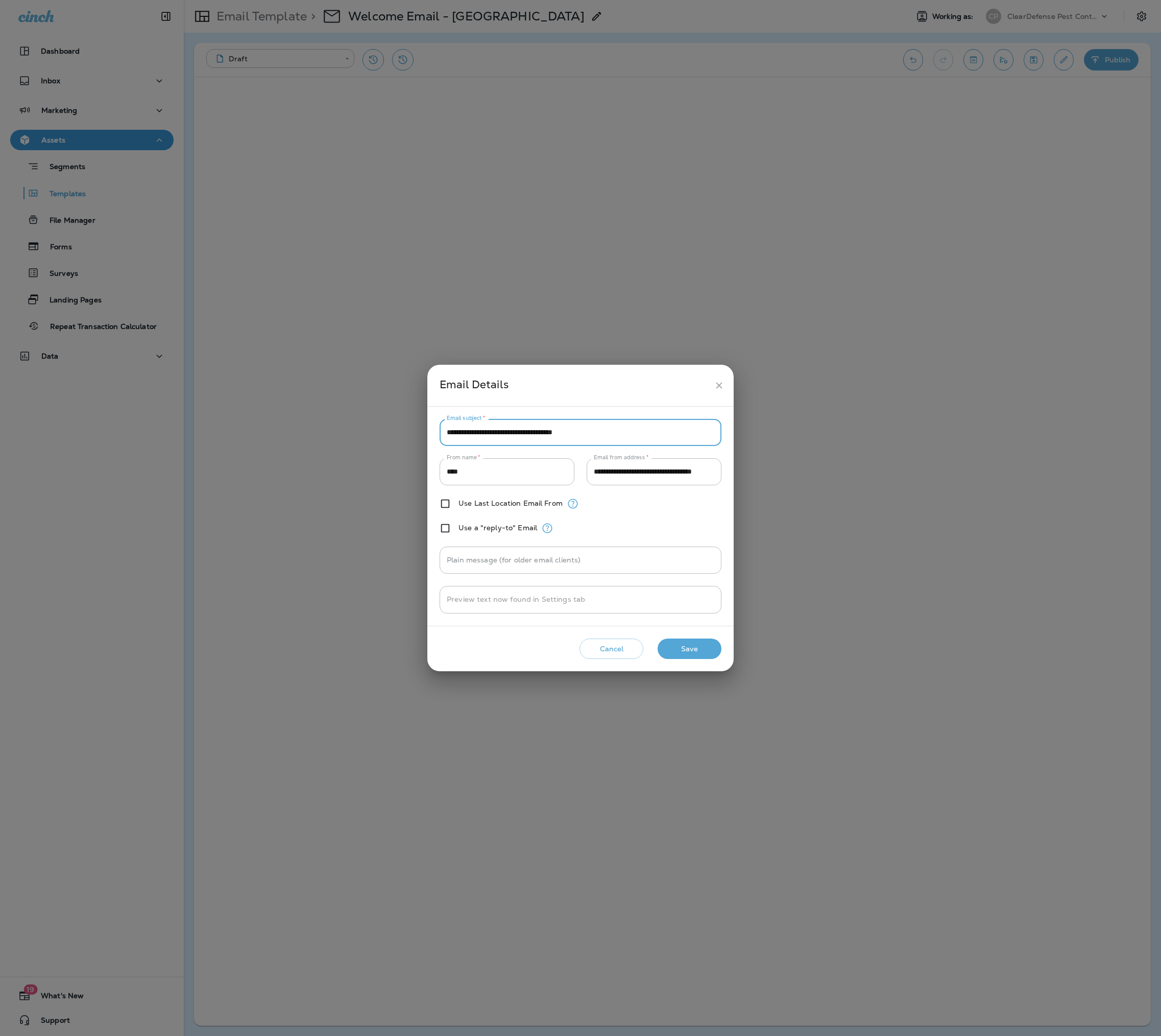
click at [585, 419] on input "**********" at bounding box center [581, 433] width 282 height 27
